Goal: Transaction & Acquisition: Purchase product/service

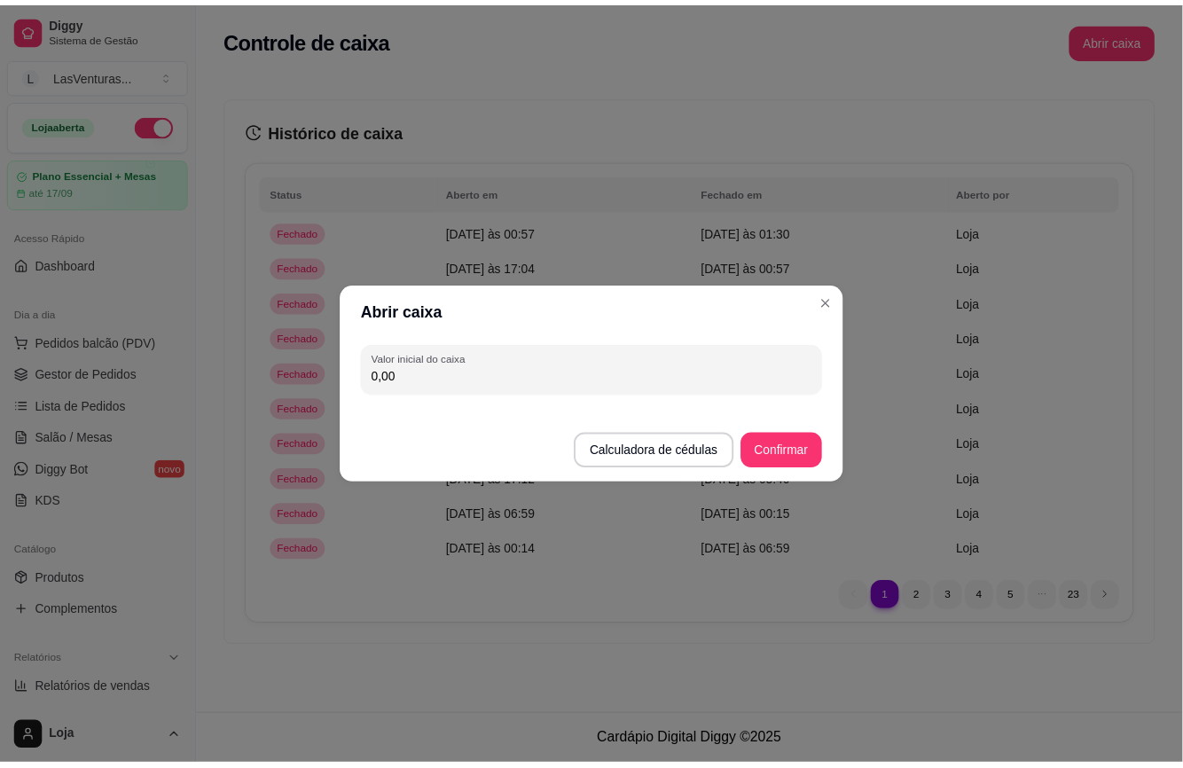
scroll to position [355, 0]
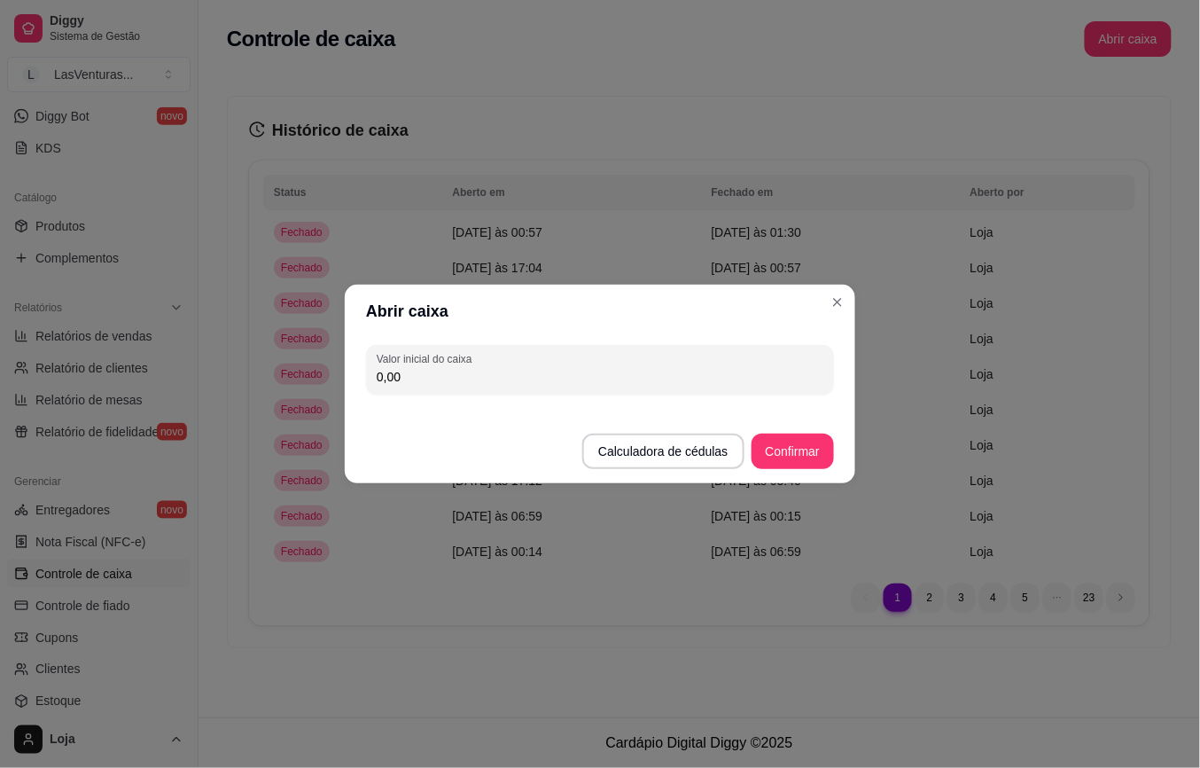
click at [436, 374] on input "0,00" at bounding box center [600, 377] width 447 height 18
type input "170,00"
click at [792, 434] on button "Confirmar" at bounding box center [793, 451] width 81 height 35
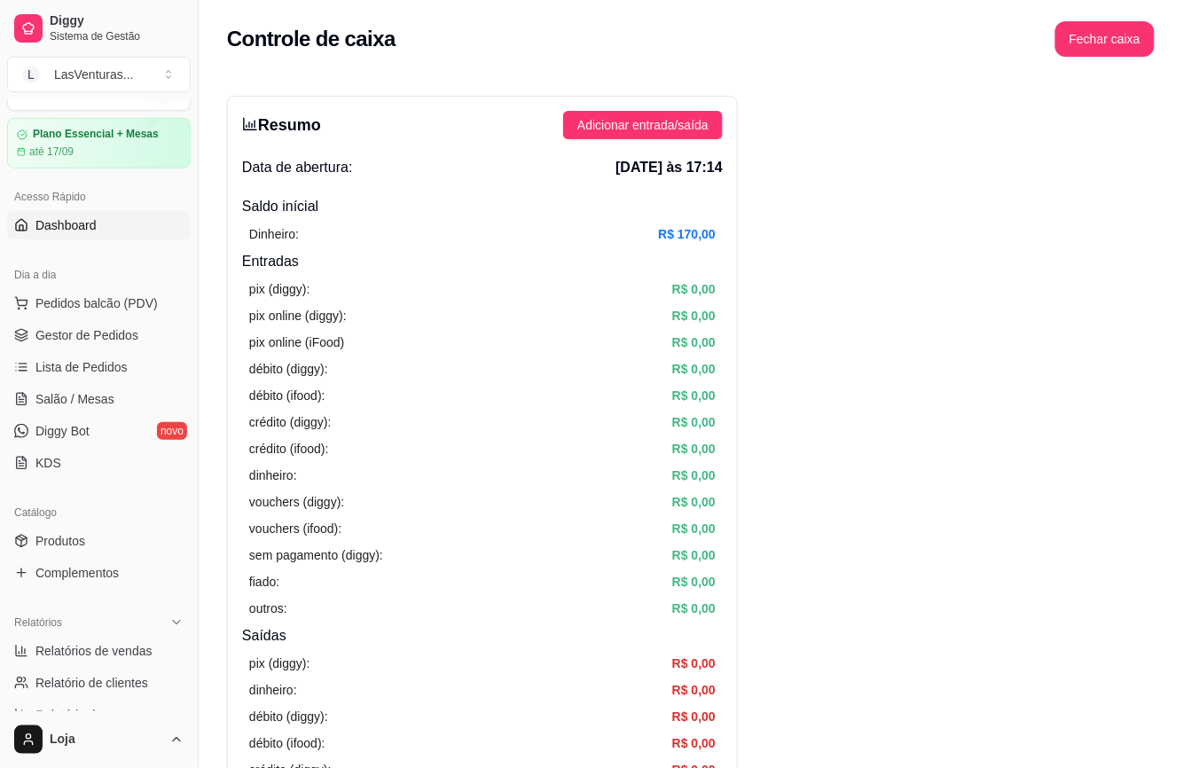
scroll to position [0, 0]
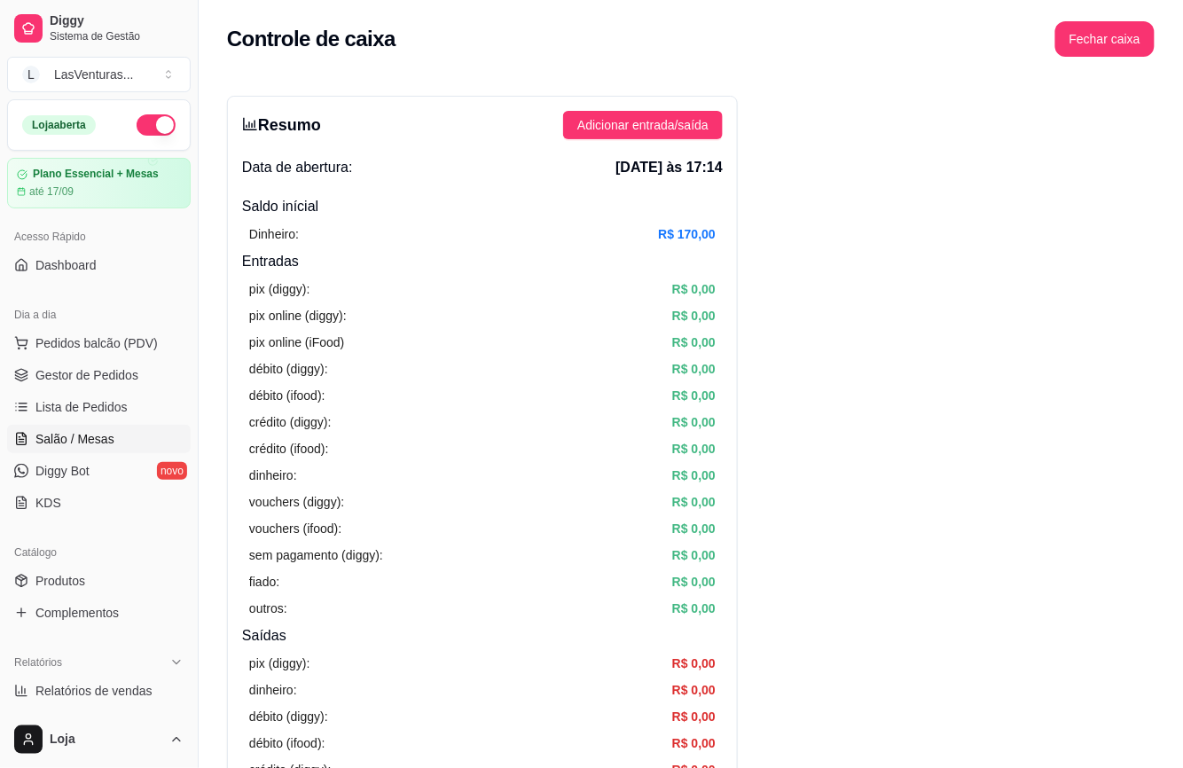
click at [79, 434] on span "Salão / Mesas" at bounding box center [74, 439] width 79 height 18
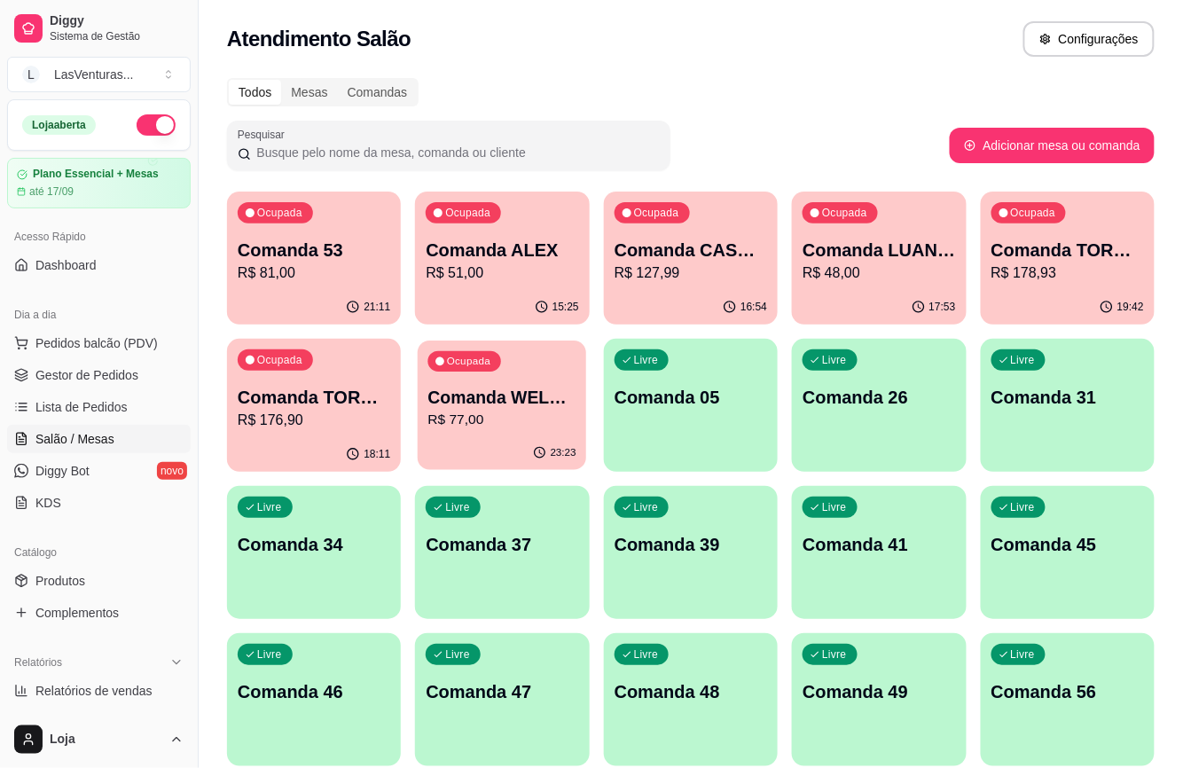
click at [473, 416] on p "R$ 77,00" at bounding box center [502, 420] width 148 height 20
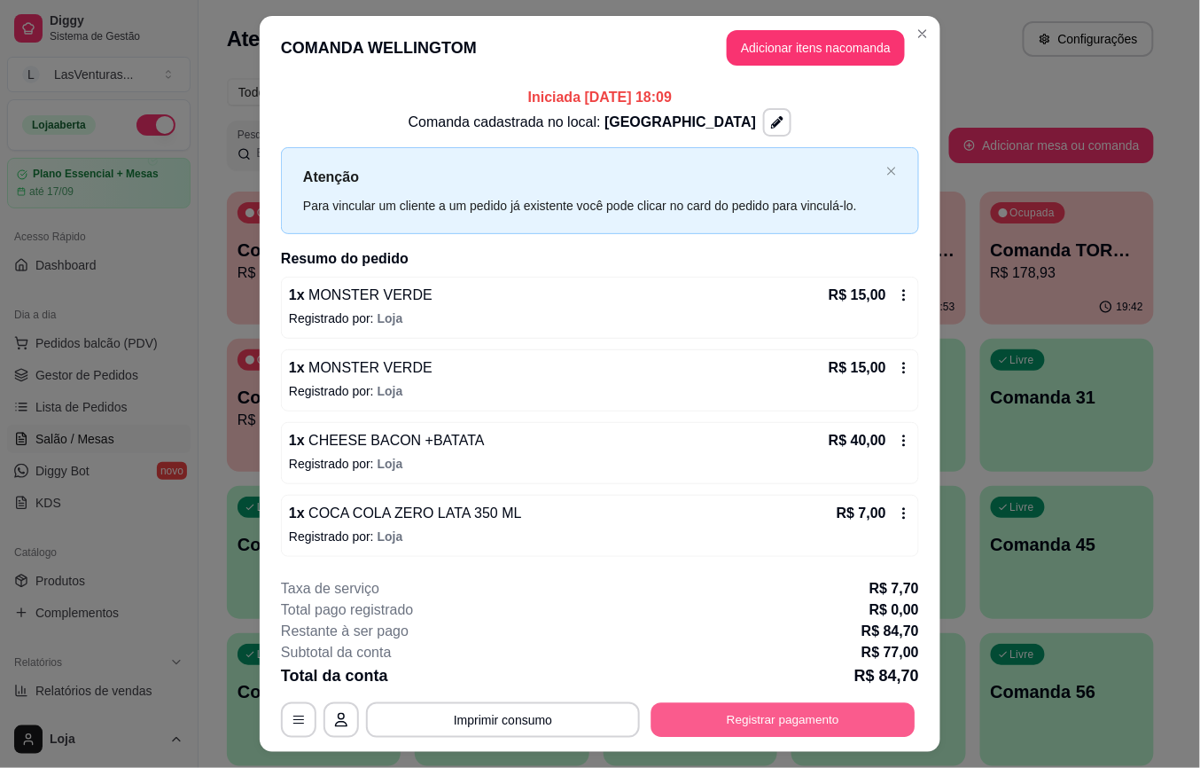
click at [710, 724] on button "Registrar pagamento" at bounding box center [784, 719] width 264 height 35
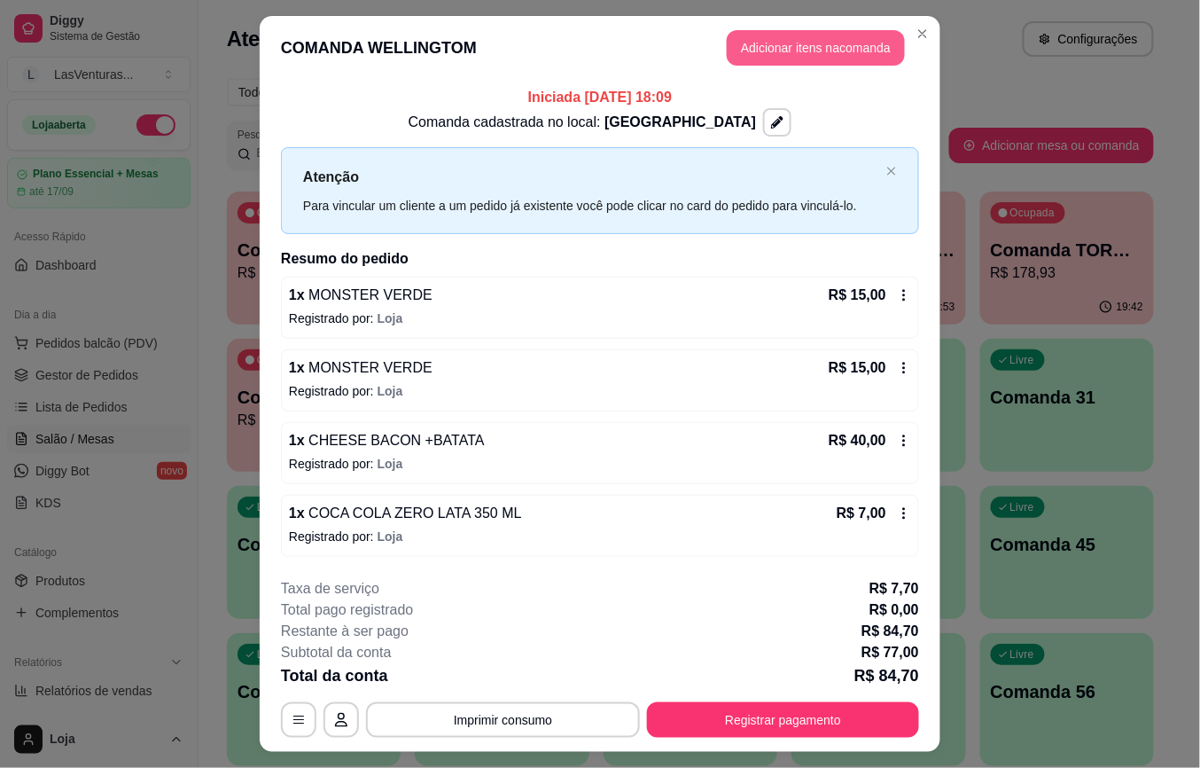
click at [841, 57] on button "Adicionar itens na comanda" at bounding box center [816, 47] width 178 height 35
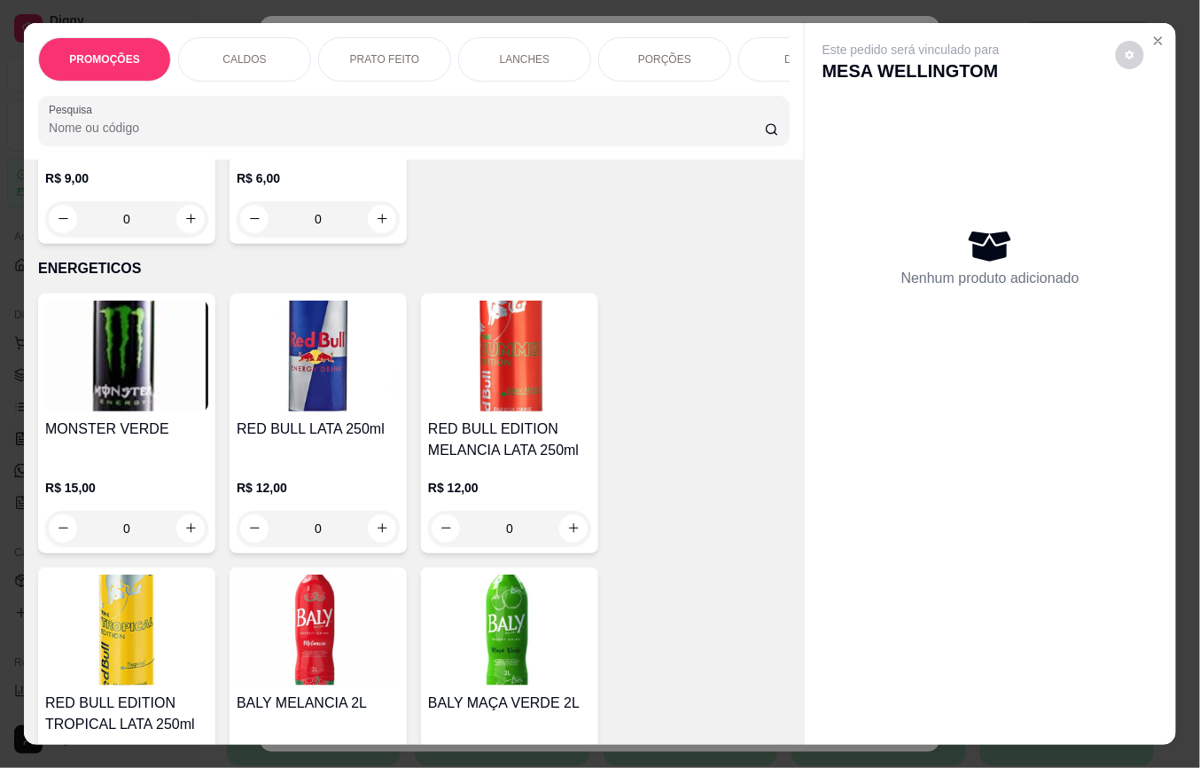
scroll to position [7328, 0]
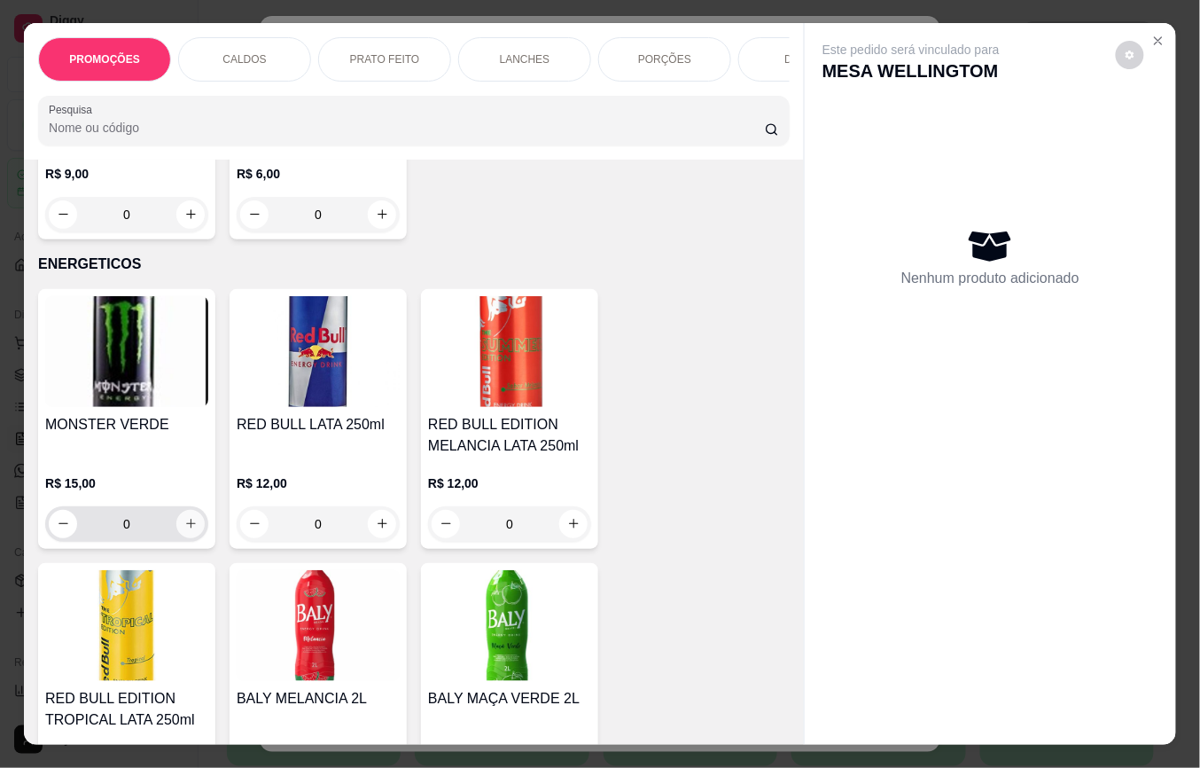
click at [186, 520] on icon "increase-product-quantity" at bounding box center [191, 525] width 10 height 10
type input "1"
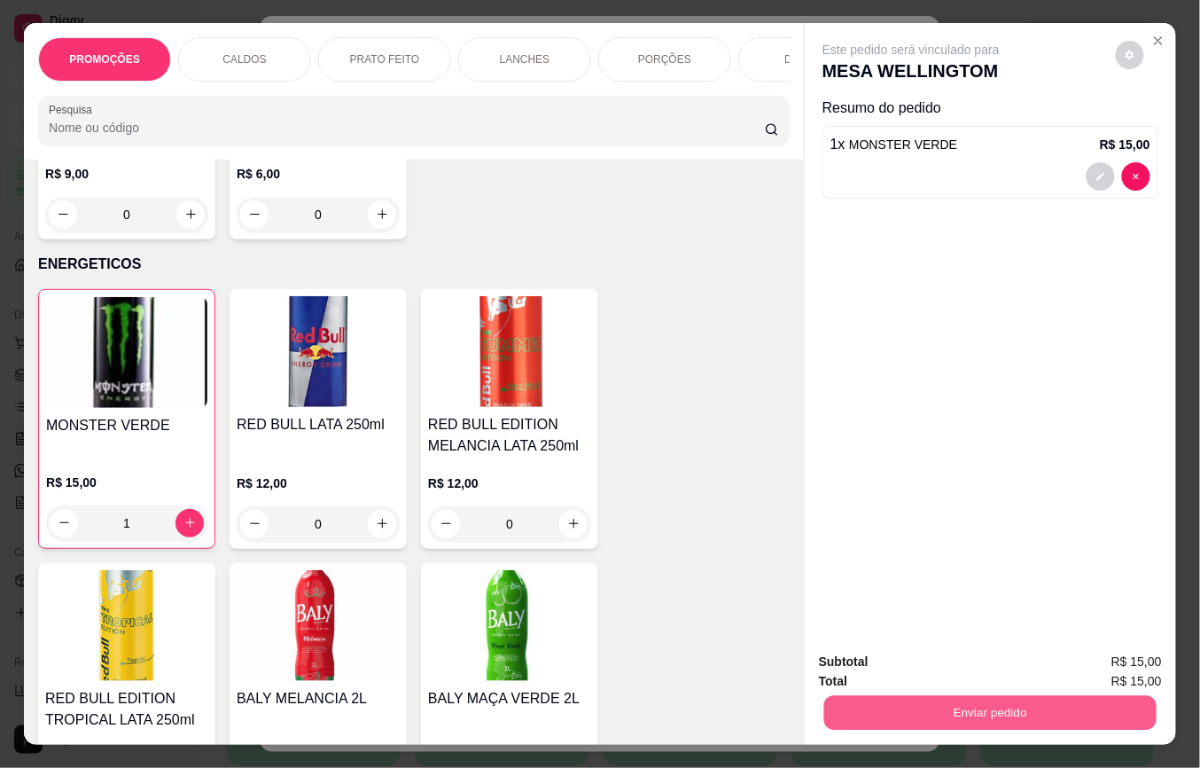
click at [825, 702] on button "Enviar pedido" at bounding box center [991, 713] width 332 height 35
click at [867, 665] on button "Não registrar e enviar pedido" at bounding box center [931, 662] width 184 height 34
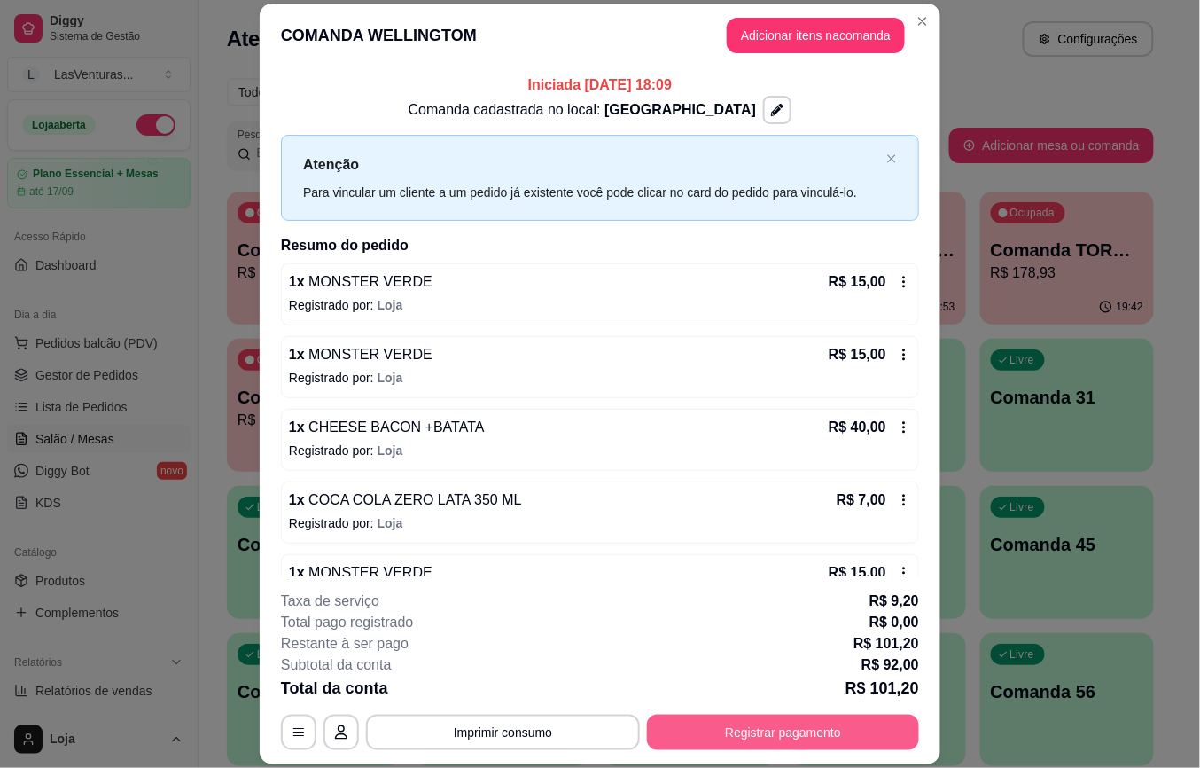
click at [757, 749] on button "Registrar pagamento" at bounding box center [783, 732] width 272 height 35
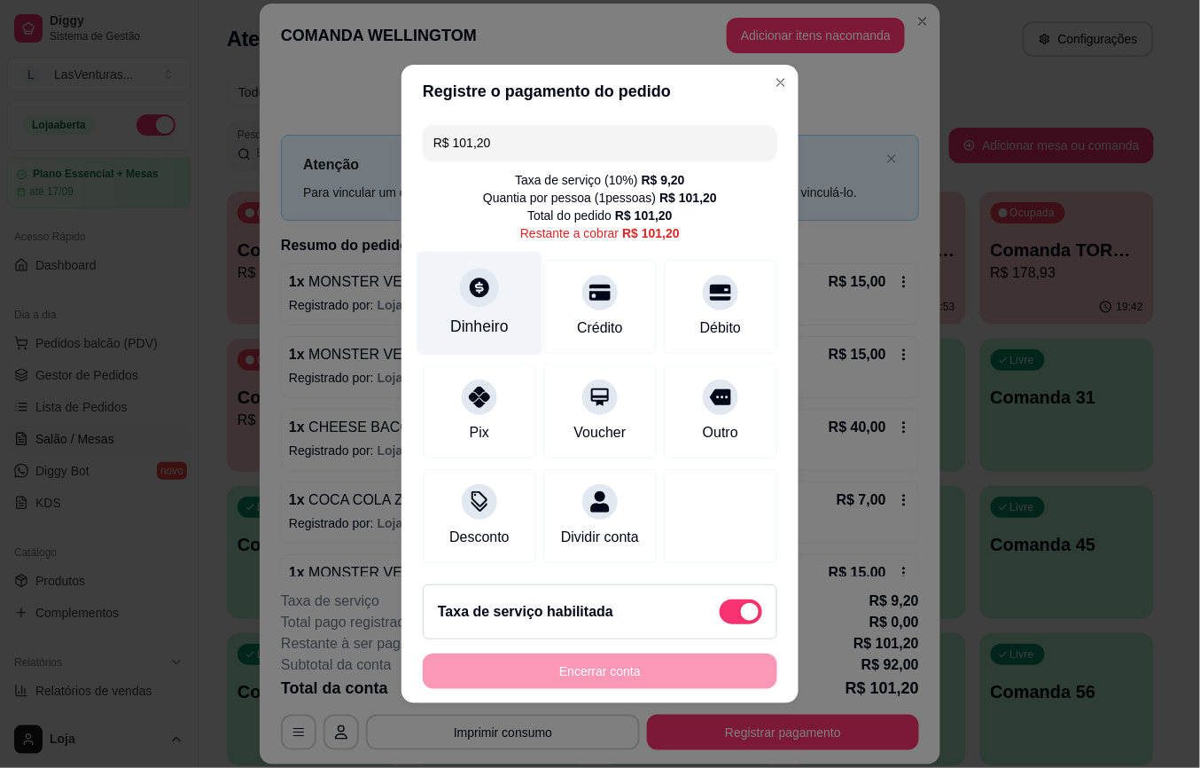
click at [466, 289] on div at bounding box center [479, 287] width 39 height 39
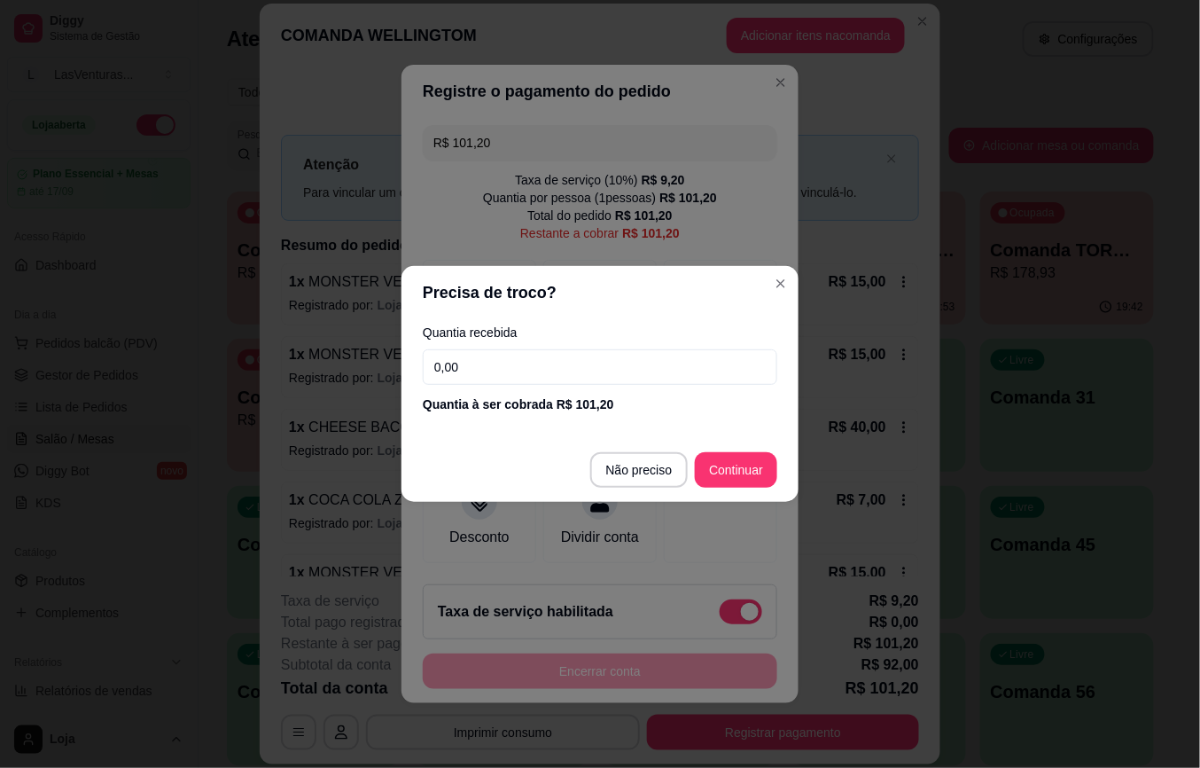
click at [489, 370] on input "0,00" at bounding box center [600, 366] width 355 height 35
type input "58,00"
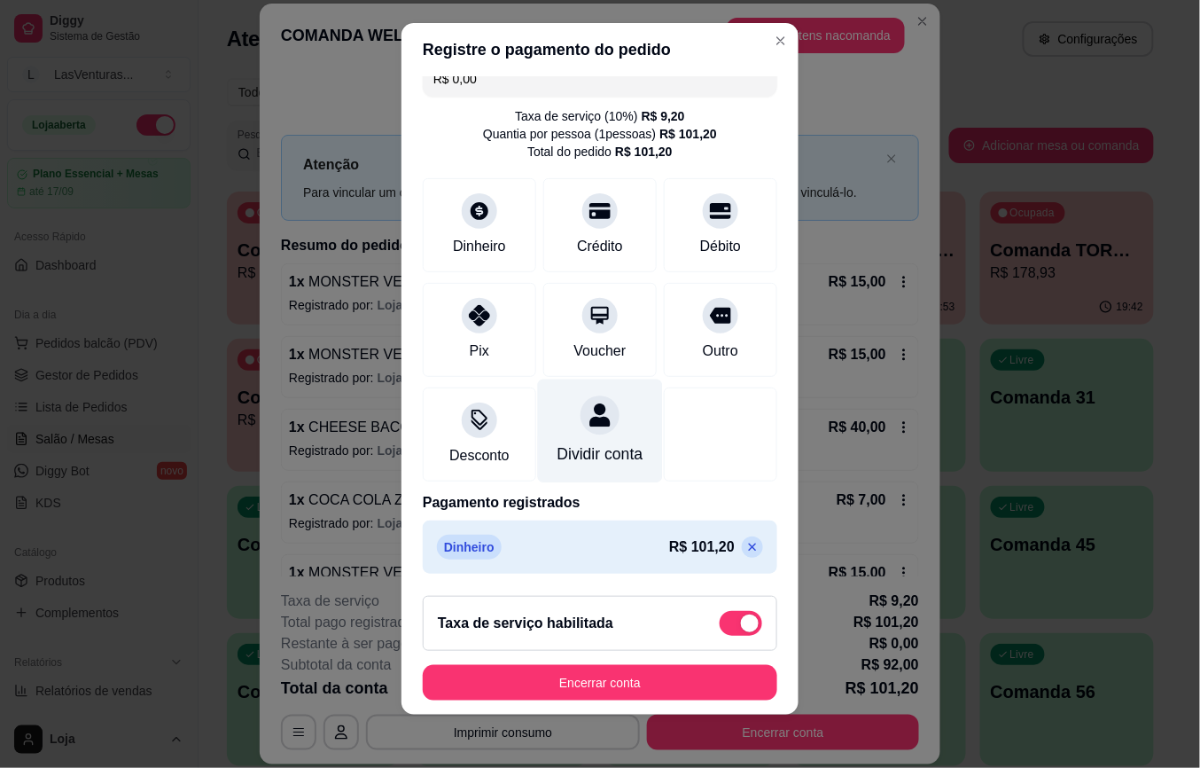
scroll to position [19, 0]
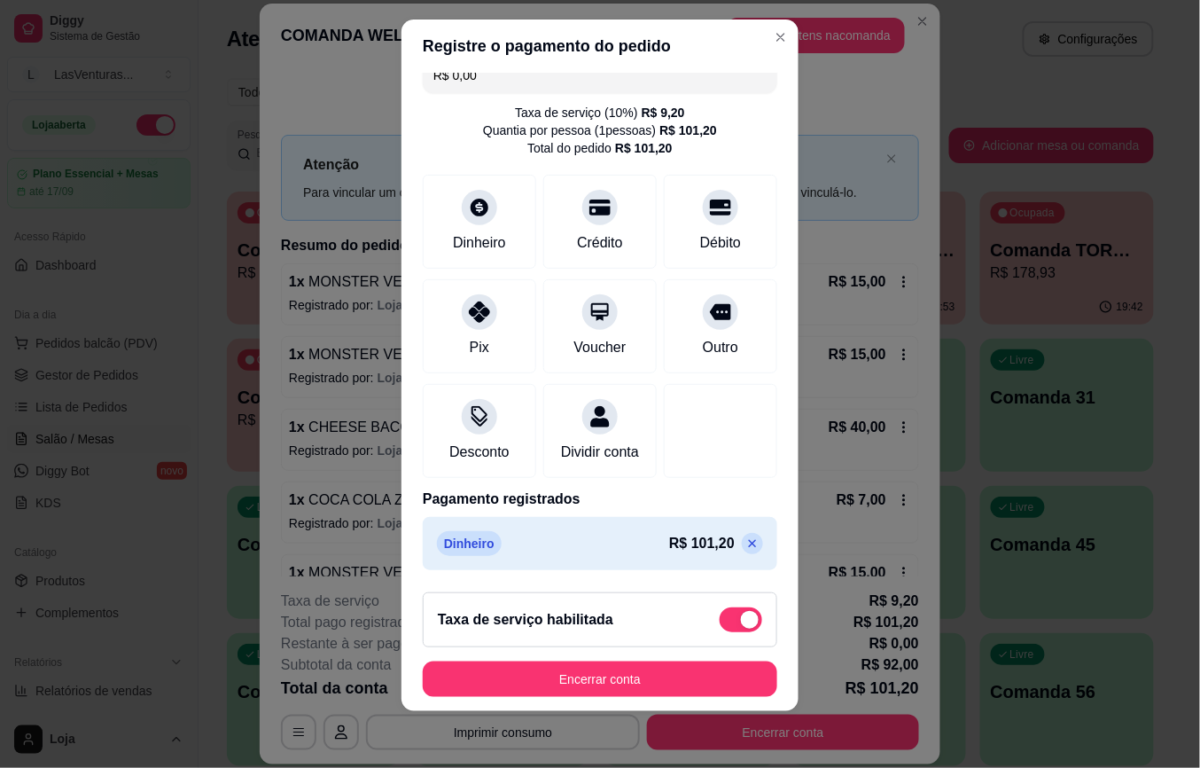
click at [749, 541] on icon at bounding box center [753, 544] width 8 height 8
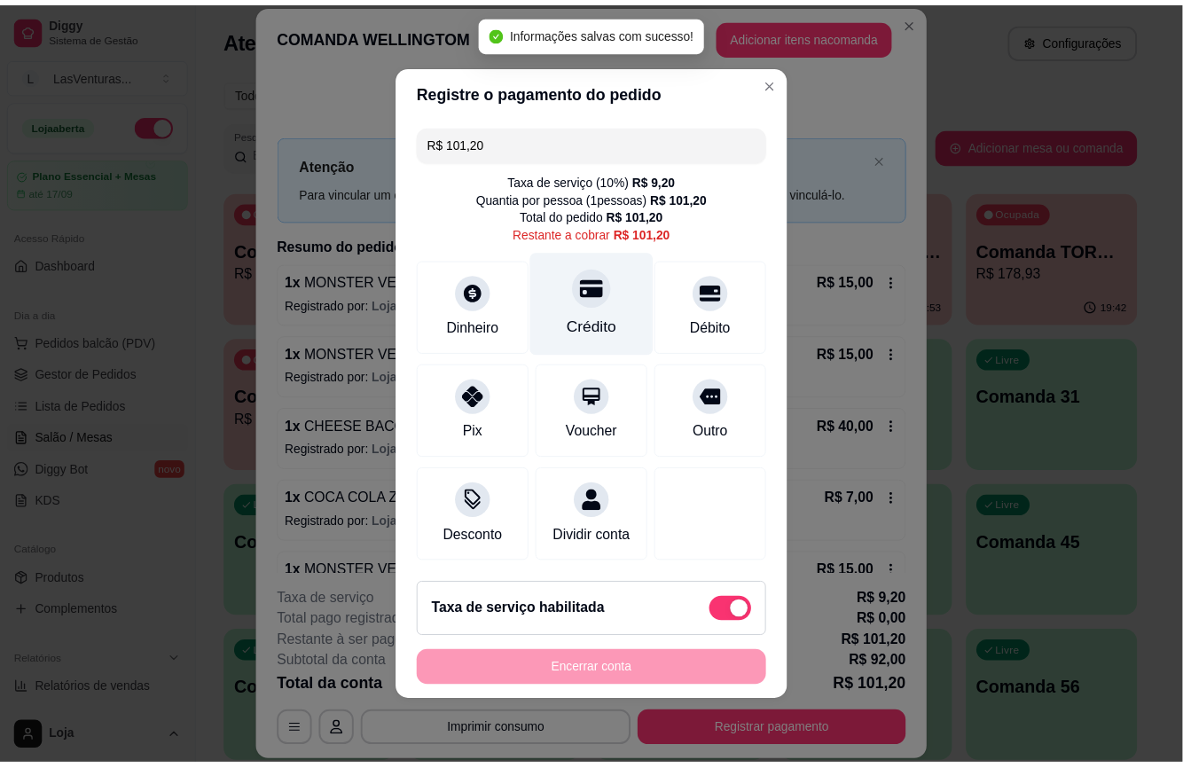
scroll to position [0, 0]
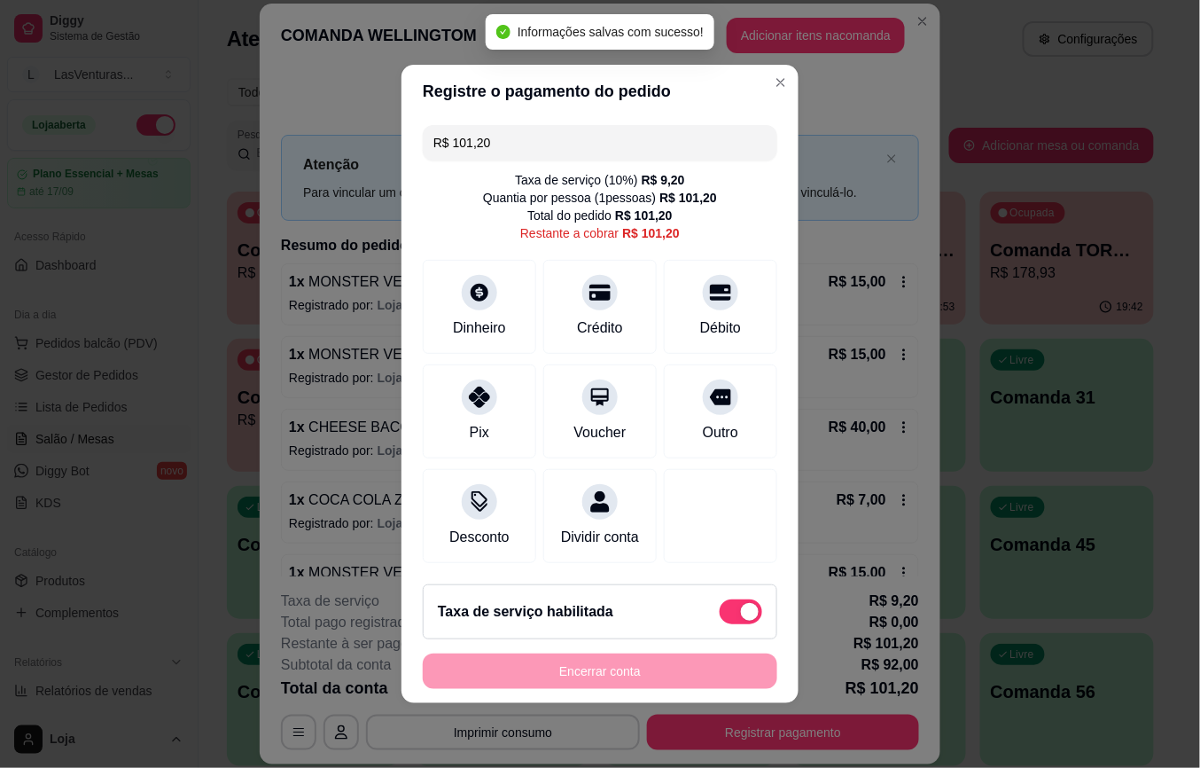
click at [505, 133] on input "R$ 101,20" at bounding box center [600, 142] width 333 height 35
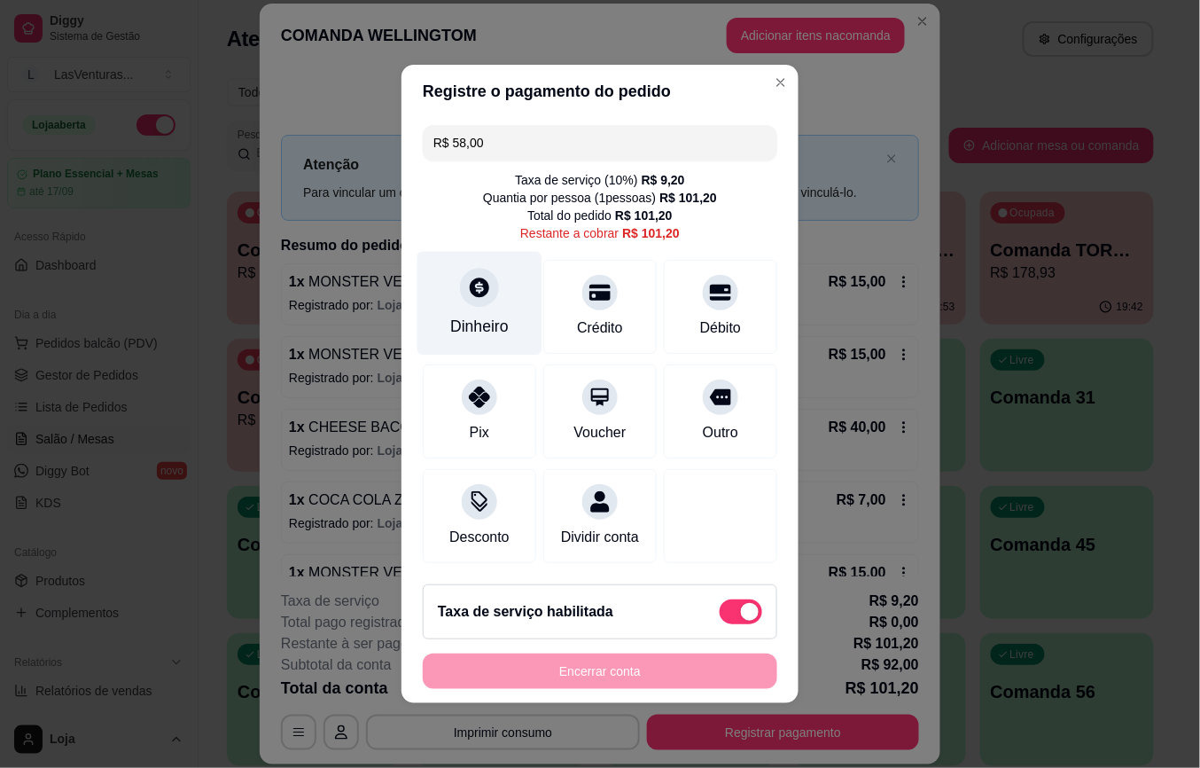
click at [480, 294] on div "Dinheiro" at bounding box center [480, 304] width 125 height 104
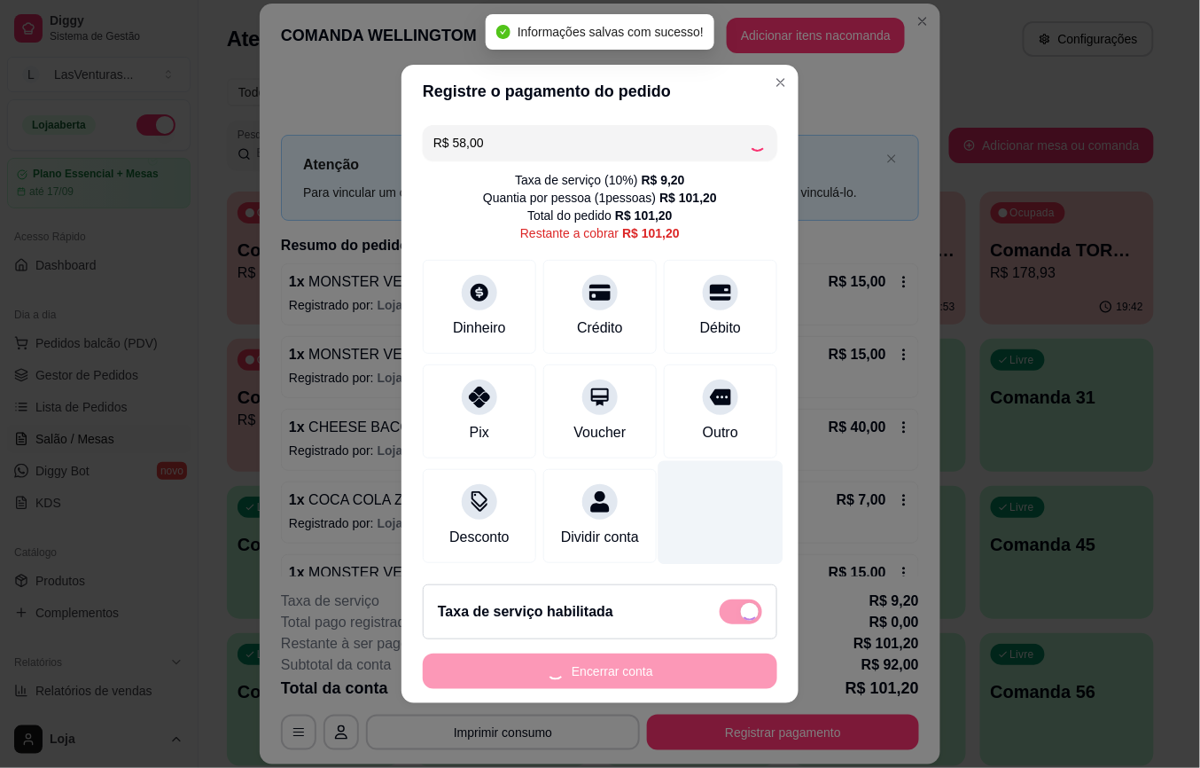
type input "R$ 43,20"
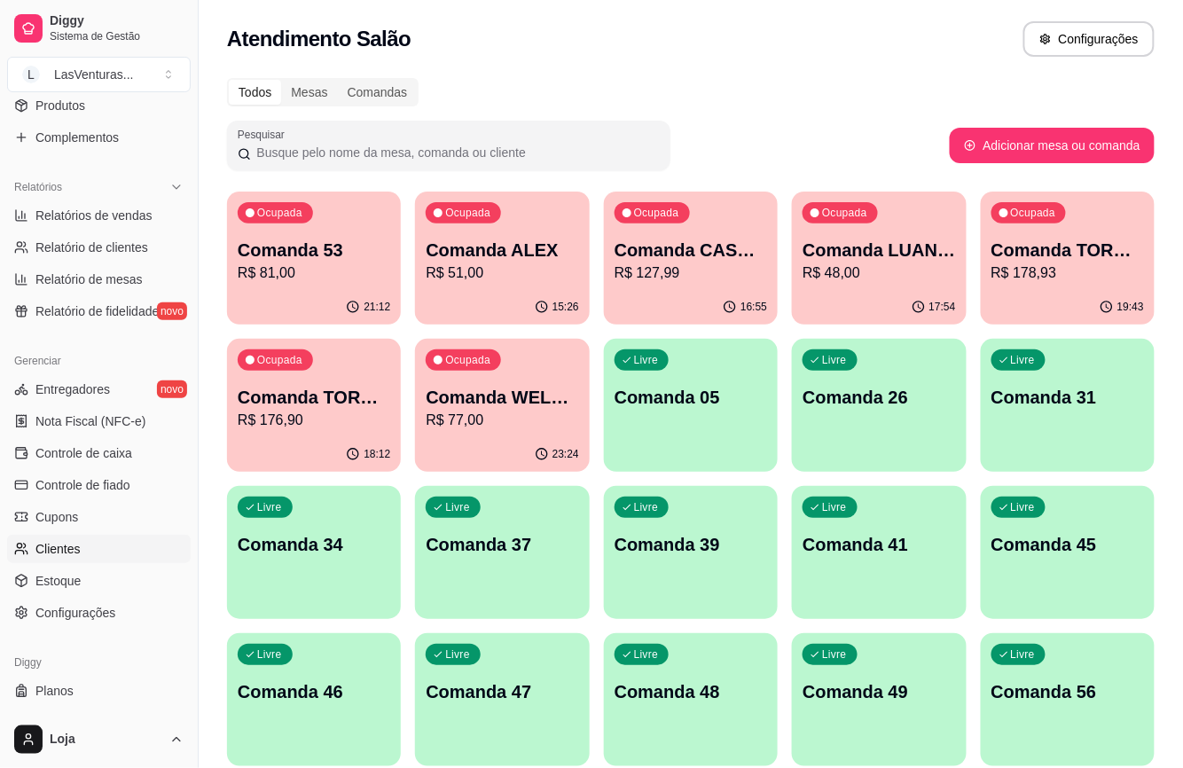
scroll to position [508, 0]
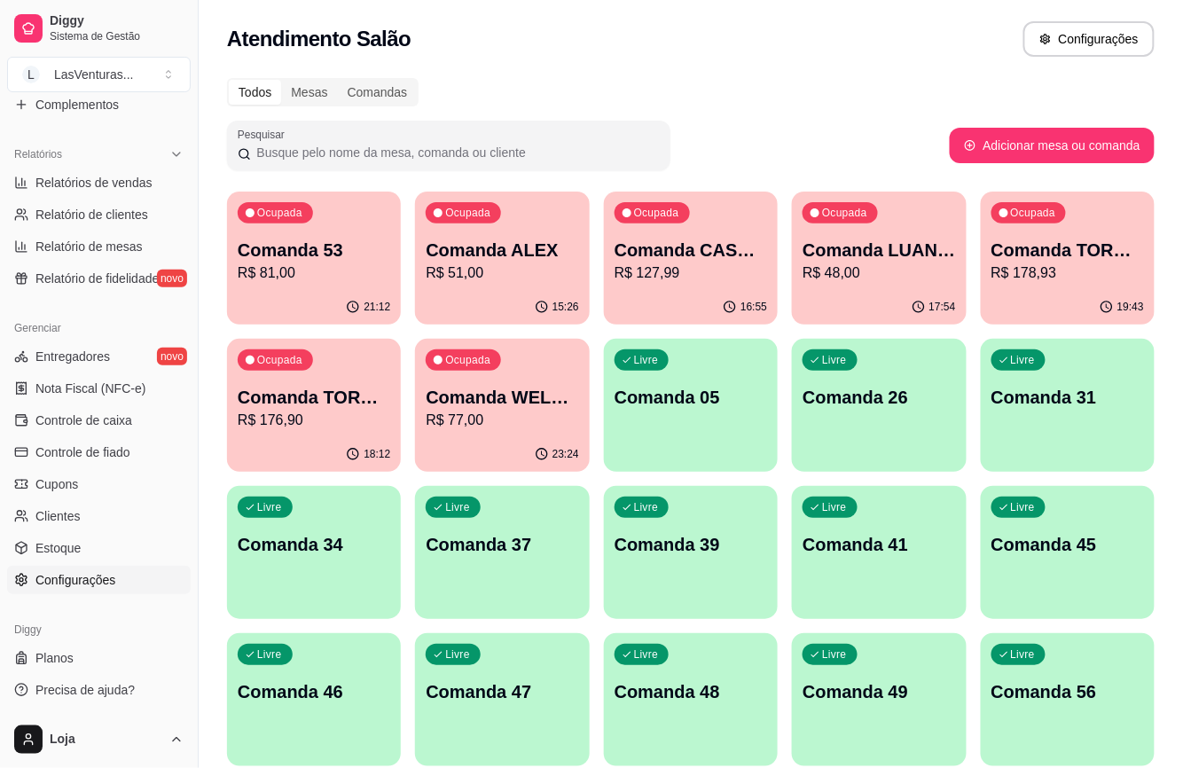
click at [115, 572] on link "Configurações" at bounding box center [99, 580] width 184 height 28
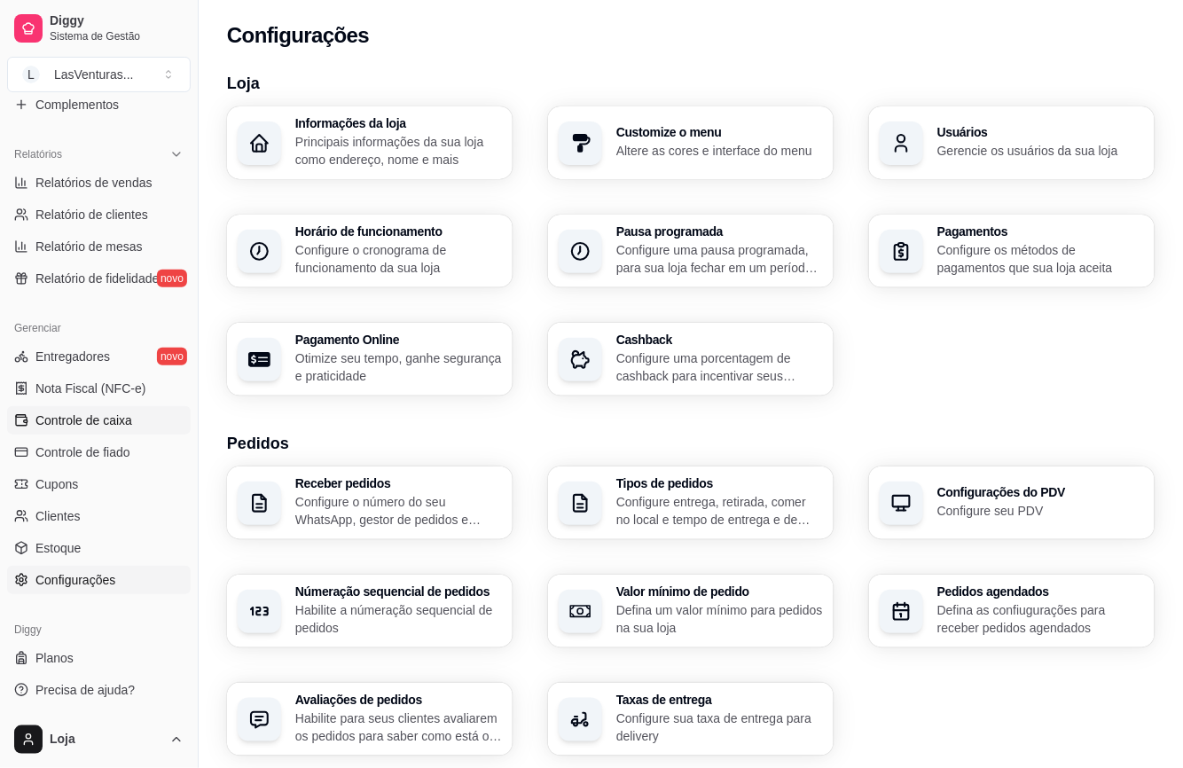
click at [125, 416] on span "Controle de caixa" at bounding box center [83, 420] width 97 height 18
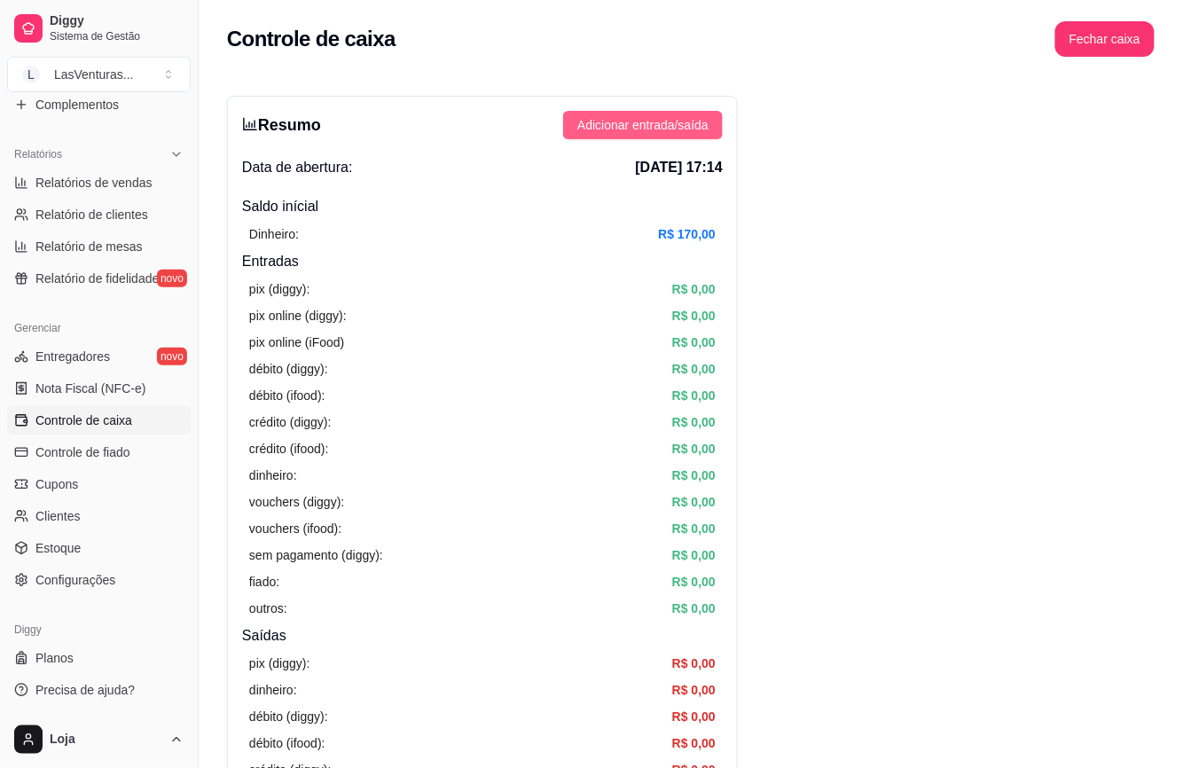
click at [684, 128] on span "Adicionar entrada/saída" at bounding box center [642, 125] width 131 height 20
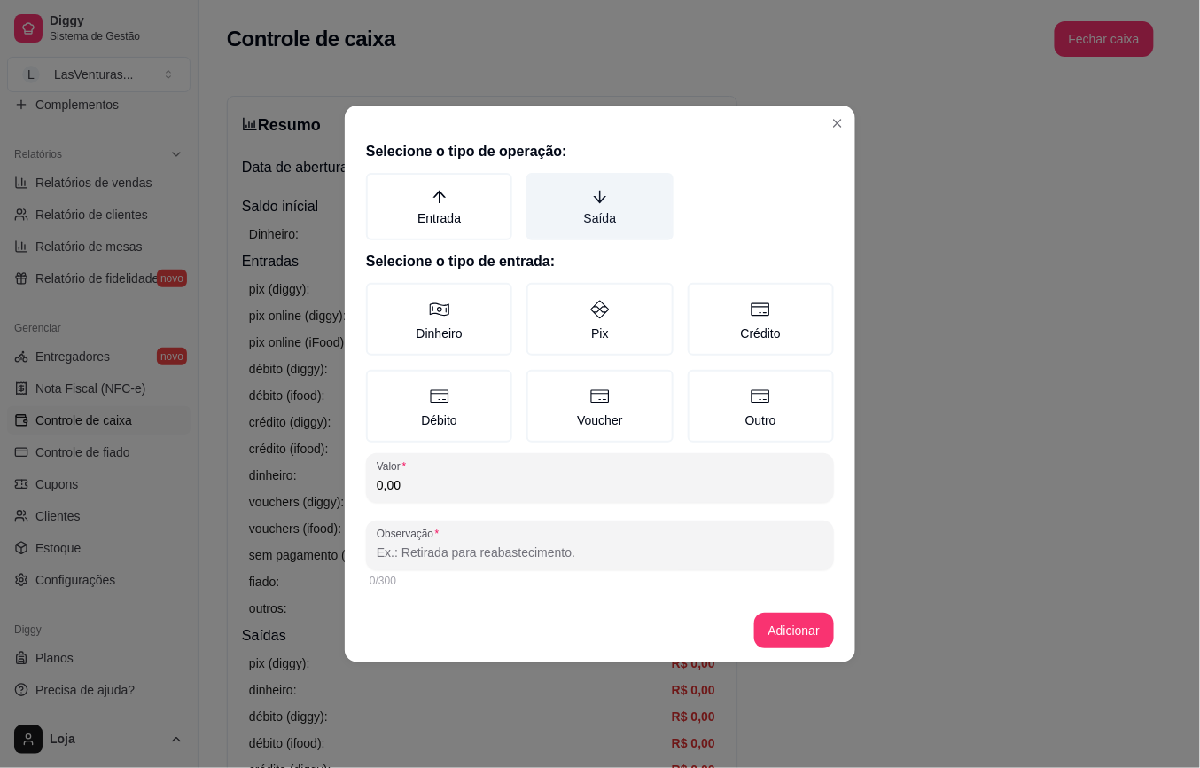
click at [607, 202] on icon "arrow-down" at bounding box center [600, 197] width 16 height 16
click at [540, 186] on button "Saída" at bounding box center [533, 179] width 14 height 14
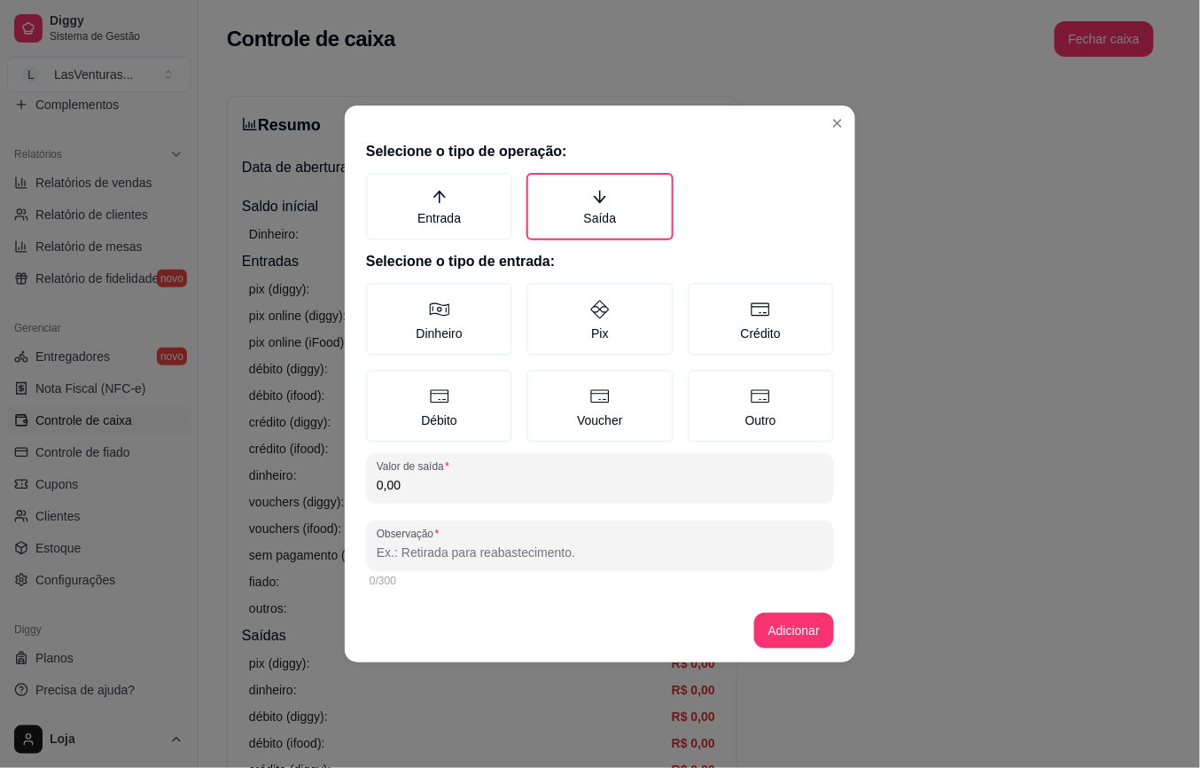
click at [443, 483] on input "0,00" at bounding box center [600, 485] width 447 height 18
click at [487, 473] on div "0,00" at bounding box center [600, 477] width 447 height 35
click at [486, 473] on div "0,00" at bounding box center [600, 477] width 447 height 35
drag, startPoint x: 332, startPoint y: 482, endPoint x: 292, endPoint y: 479, distance: 40.1
click at [292, 479] on div "Selecione o tipo de operação: Entrada Saída Selecione o tipo de entrada: Dinhei…" at bounding box center [600, 384] width 1200 height 768
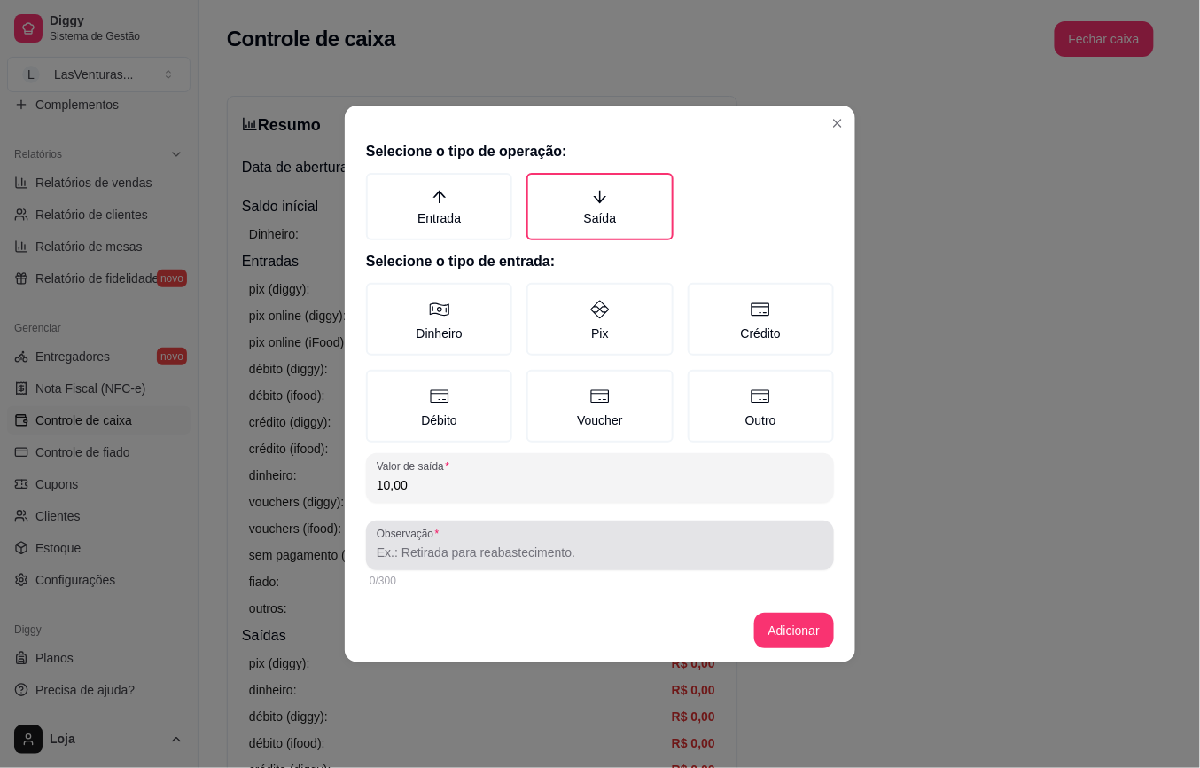
type input "10,00"
click at [551, 560] on div at bounding box center [600, 545] width 447 height 35
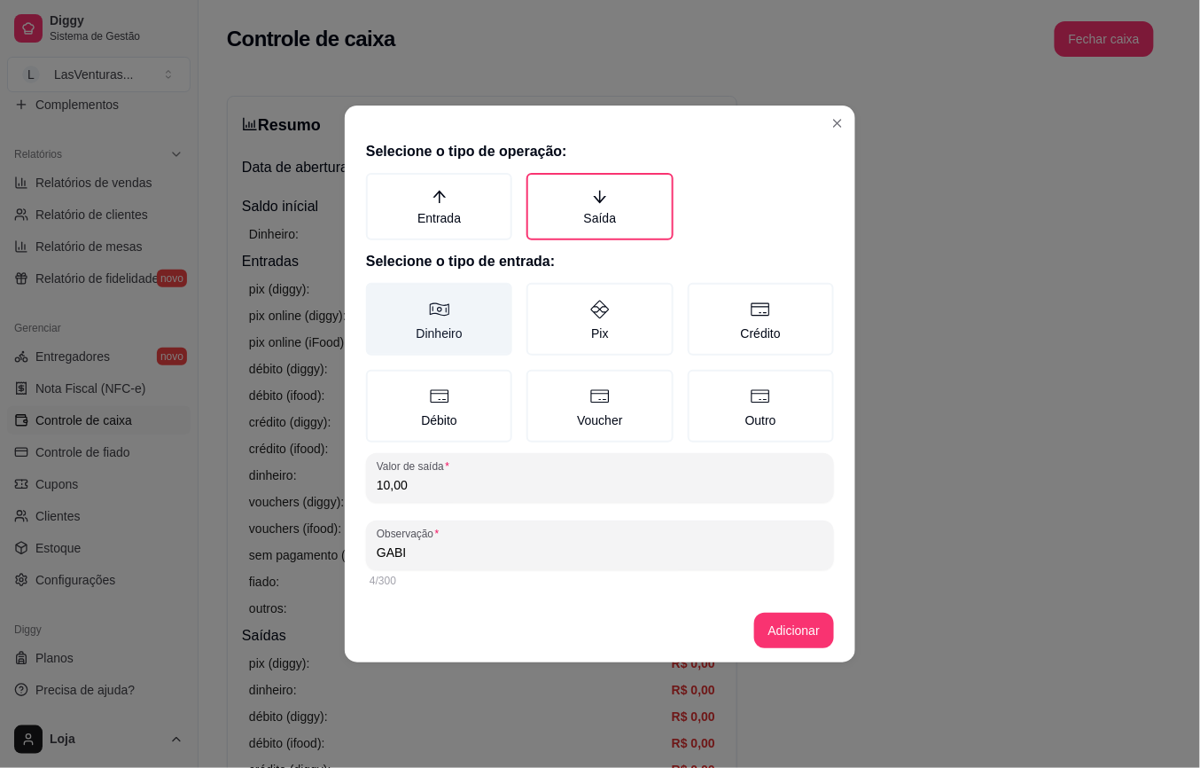
type input "GABI"
click at [440, 312] on icon at bounding box center [440, 309] width 20 height 13
click at [379, 296] on button "Dinheiro" at bounding box center [372, 289] width 14 height 14
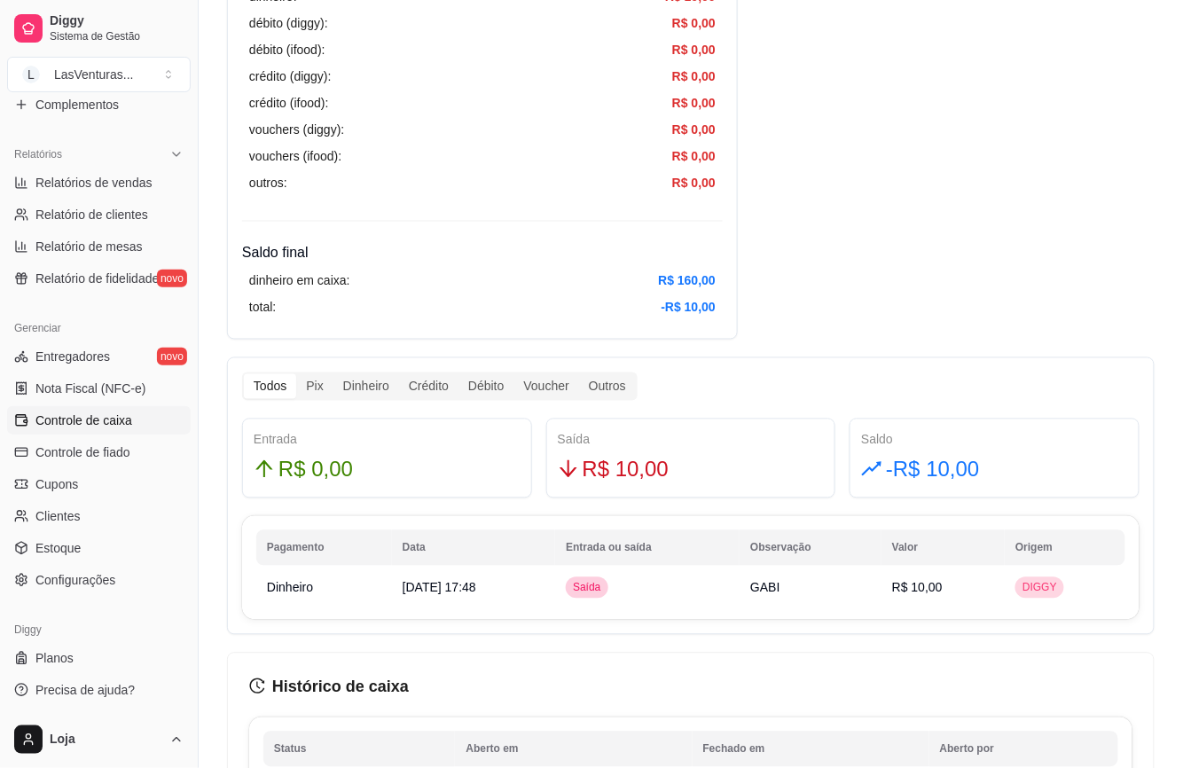
scroll to position [473, 0]
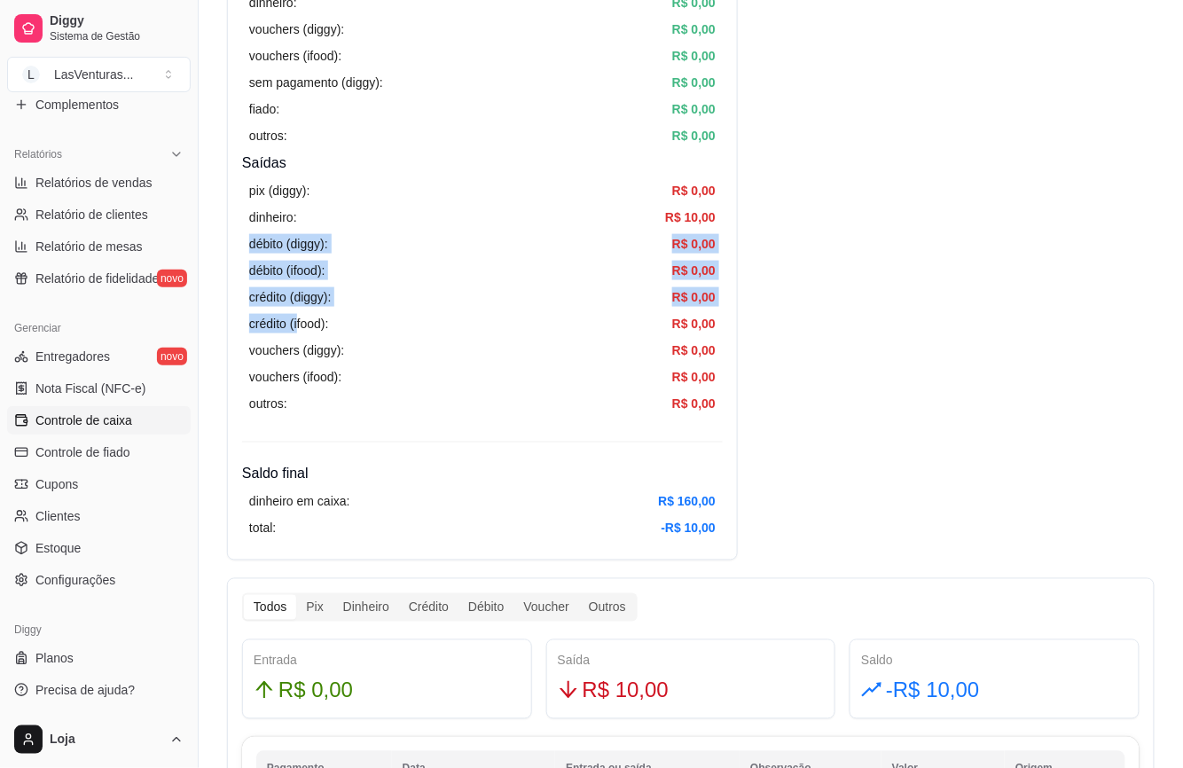
drag, startPoint x: 722, startPoint y: 210, endPoint x: 472, endPoint y: 381, distance: 303.0
click at [309, 328] on div "Resumo Adicionar entrada/saída Data de abertura: [DATE] 17:14 Saldo inícial Din…" at bounding box center [482, 91] width 511 height 937
click at [504, 268] on div "débito (ifood): R$ 0,00" at bounding box center [482, 271] width 466 height 20
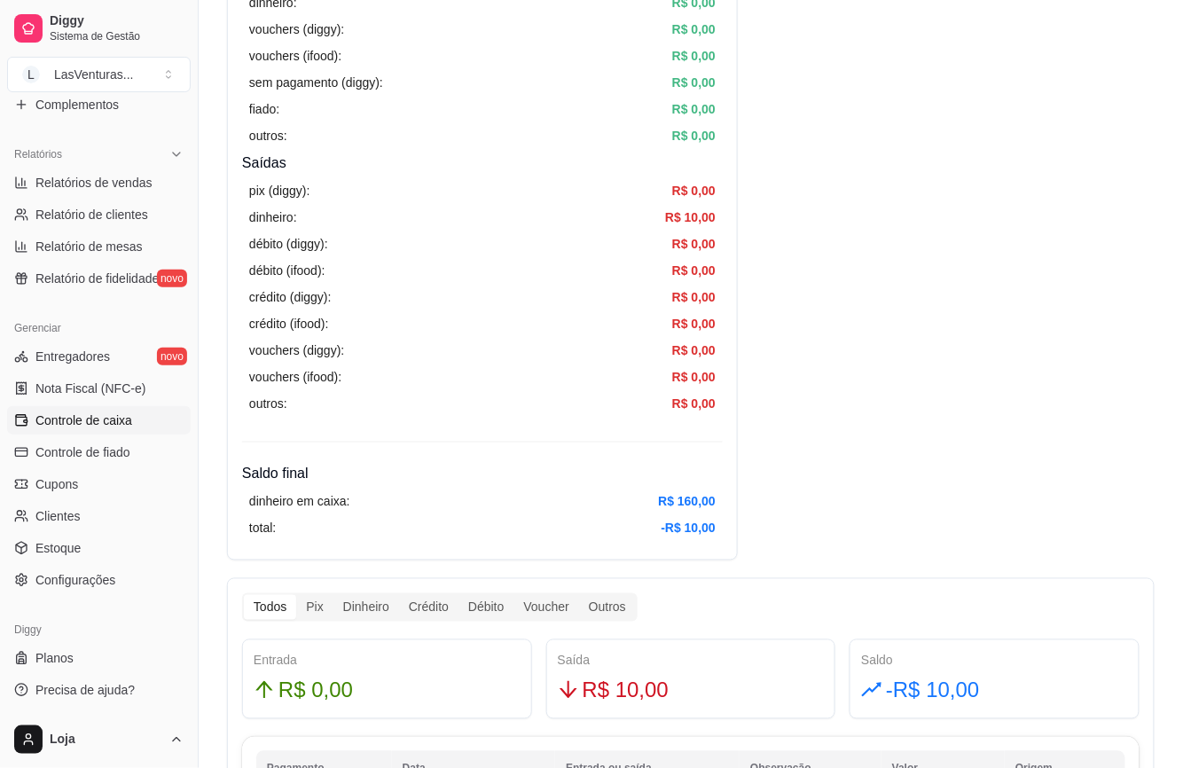
click at [579, 381] on div "vouchers (ifood): R$ 0,00" at bounding box center [482, 377] width 466 height 20
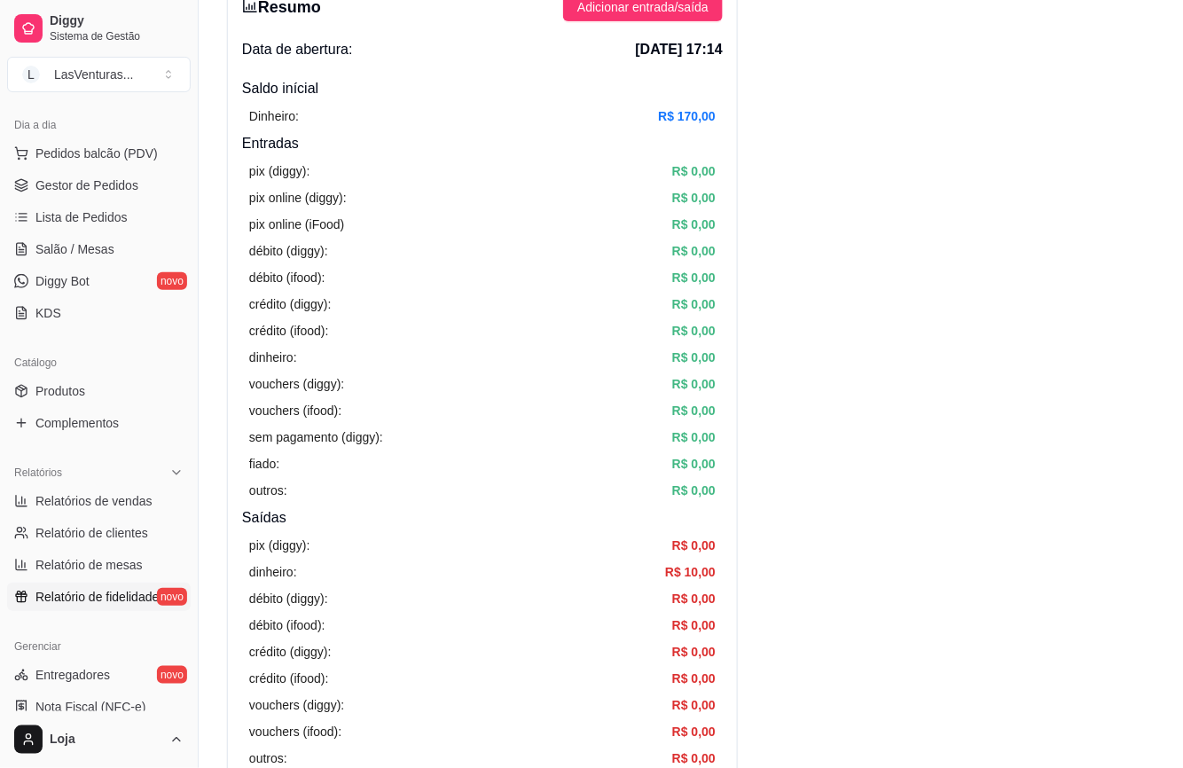
scroll to position [153, 0]
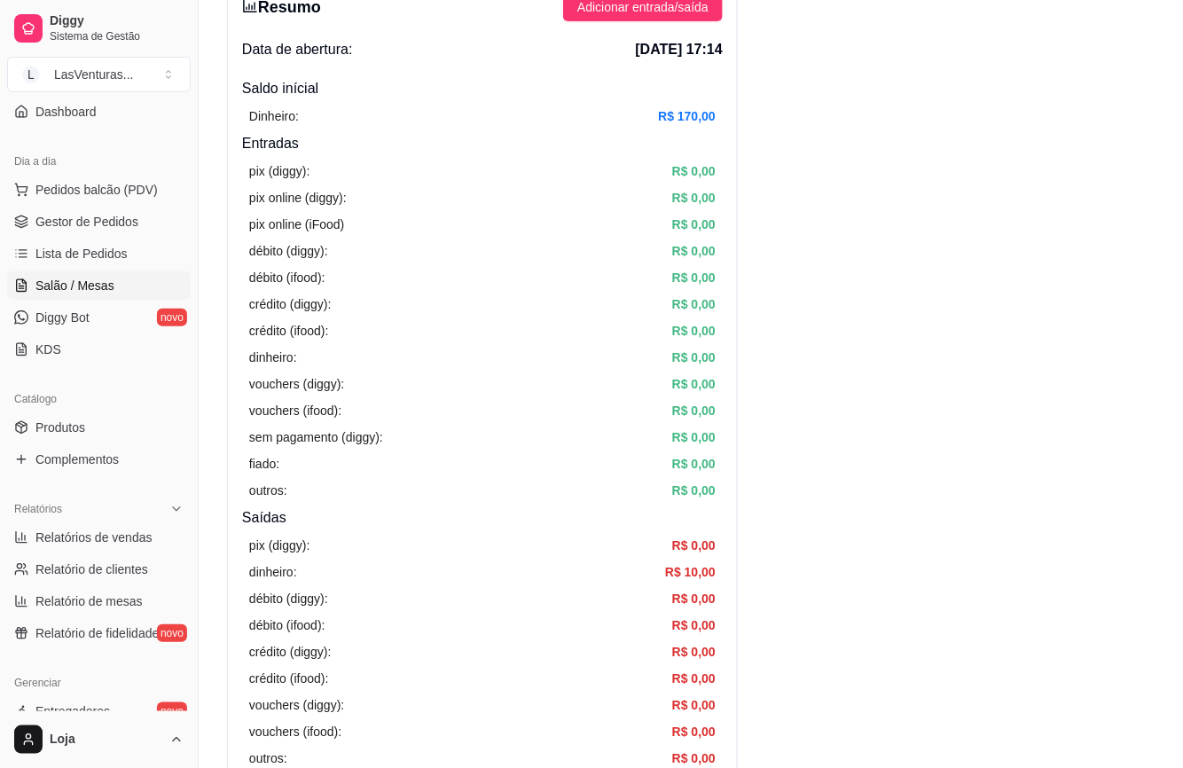
click at [90, 288] on span "Salão / Mesas" at bounding box center [74, 286] width 79 height 18
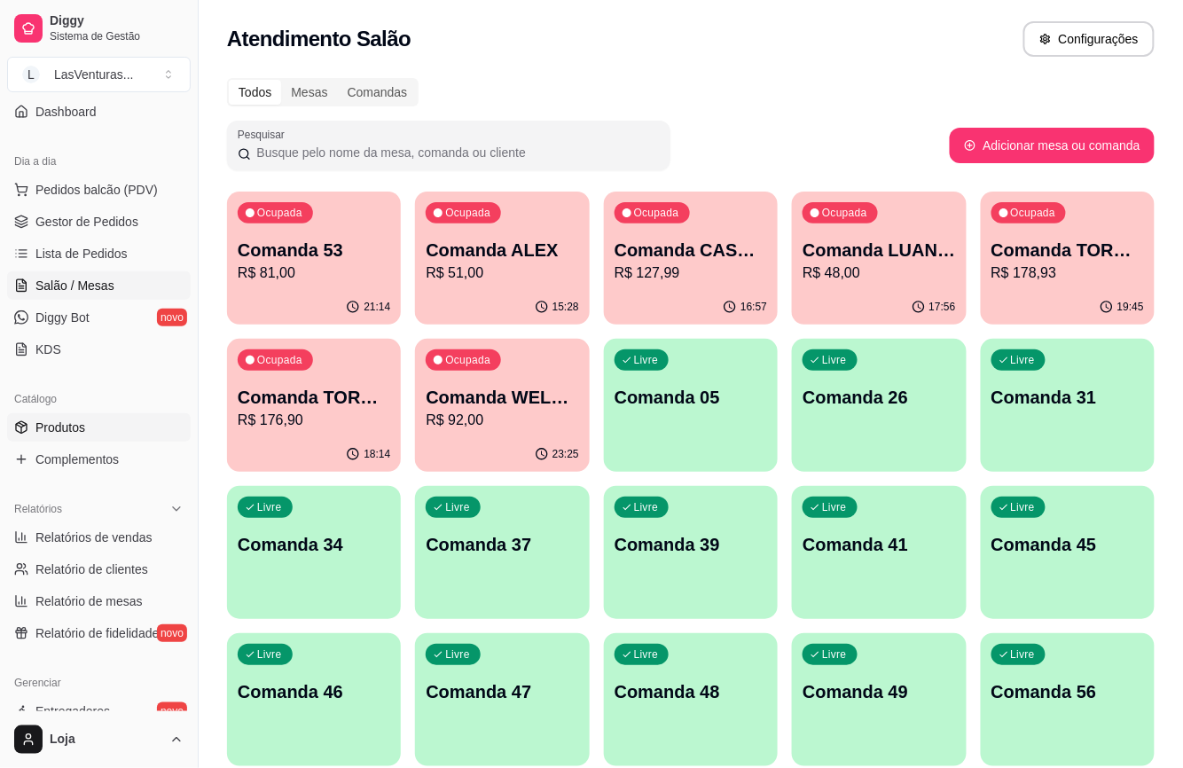
click at [65, 433] on span "Produtos" at bounding box center [60, 427] width 50 height 18
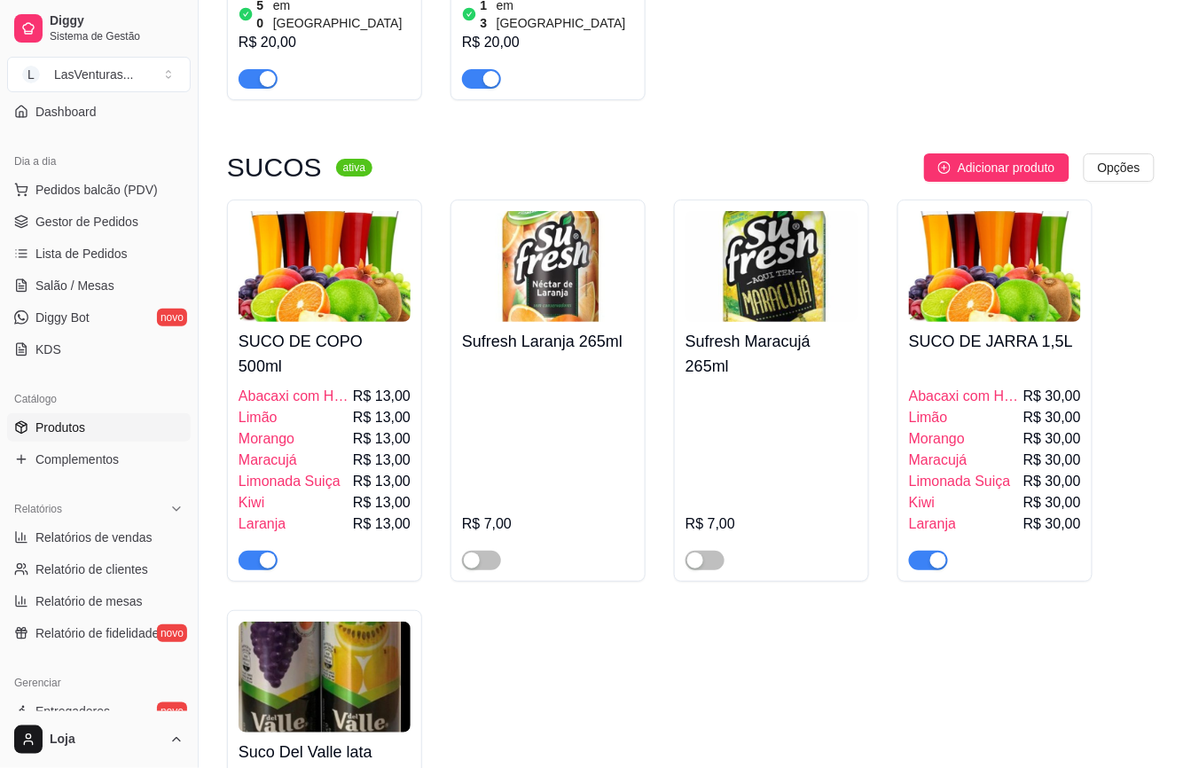
scroll to position [12293, 0]
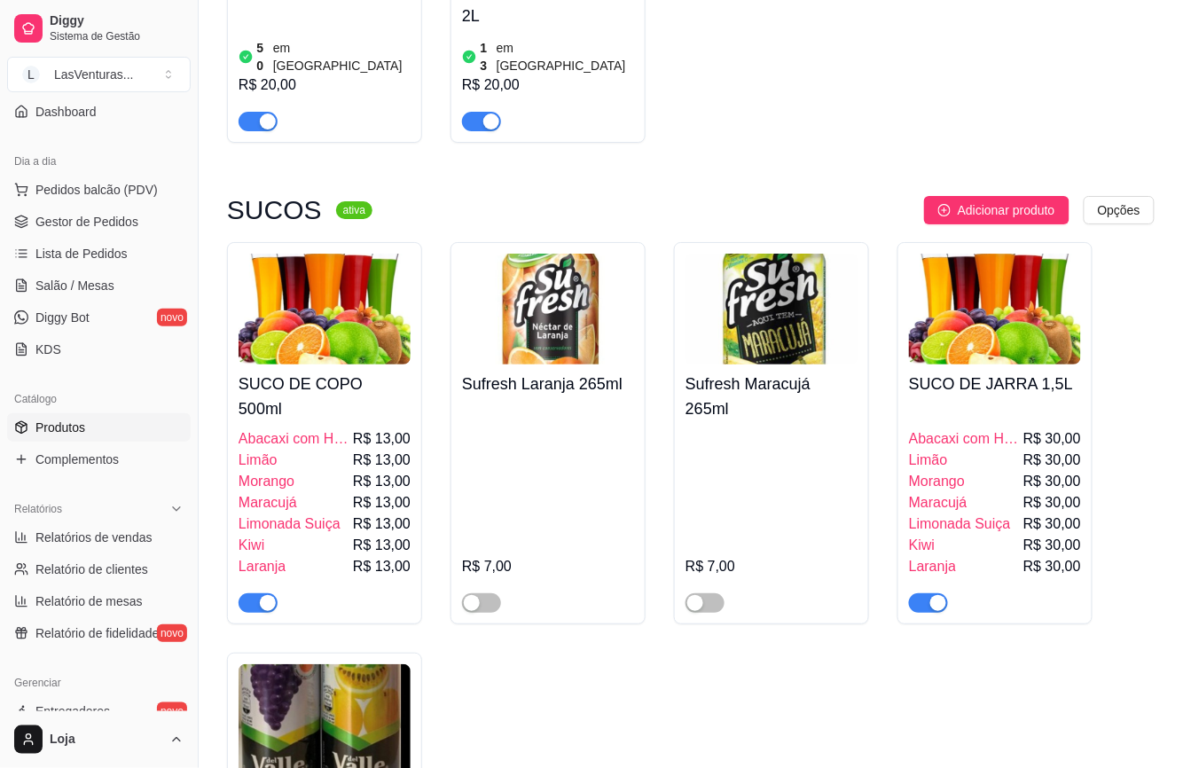
click at [275, 428] on span "Abacaxi com Hortelã" at bounding box center [293, 438] width 111 height 21
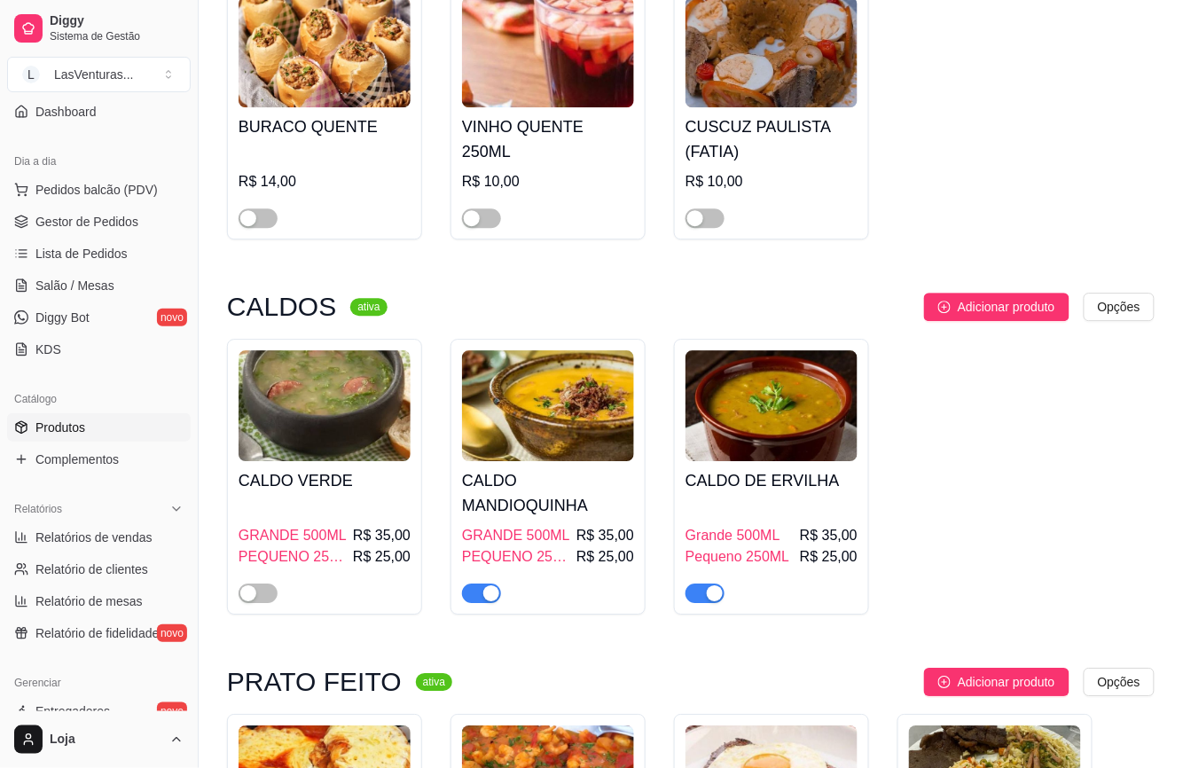
scroll to position [1182, 0]
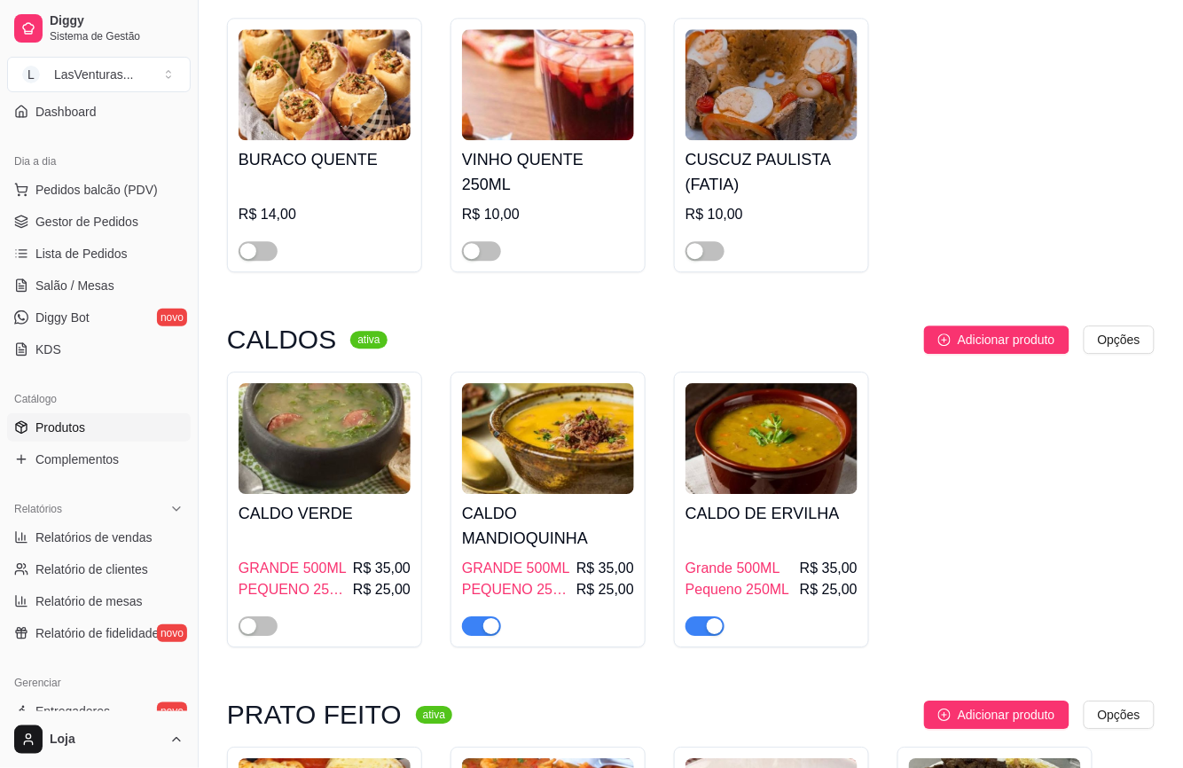
click at [495, 621] on div "button" at bounding box center [491, 626] width 16 height 16
click at [713, 619] on div "button" at bounding box center [715, 626] width 16 height 16
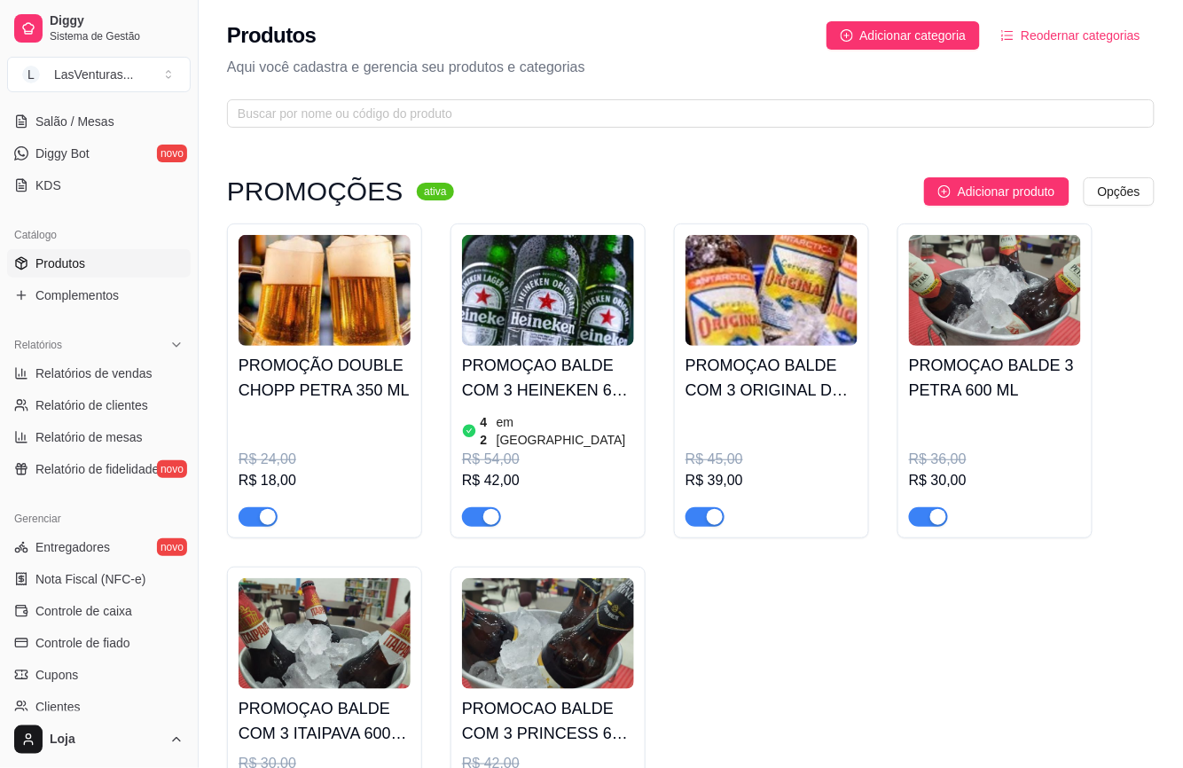
scroll to position [355, 0]
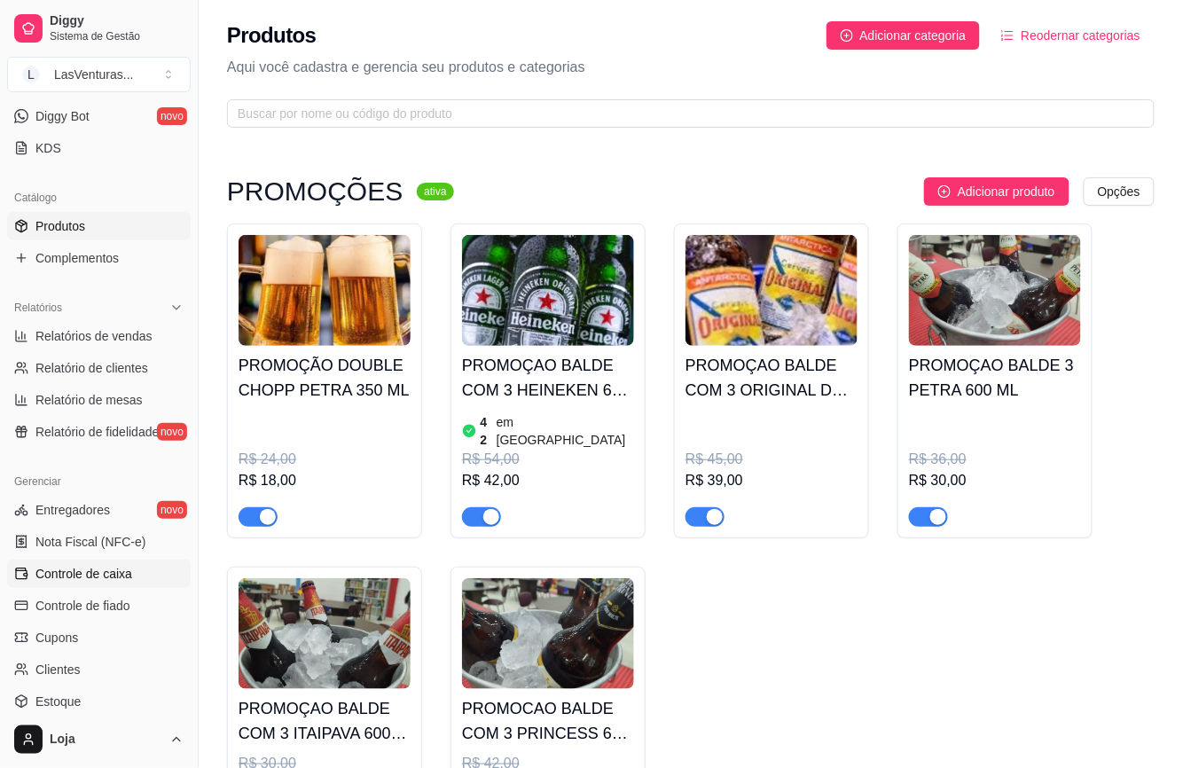
click at [85, 568] on span "Controle de caixa" at bounding box center [83, 574] width 97 height 18
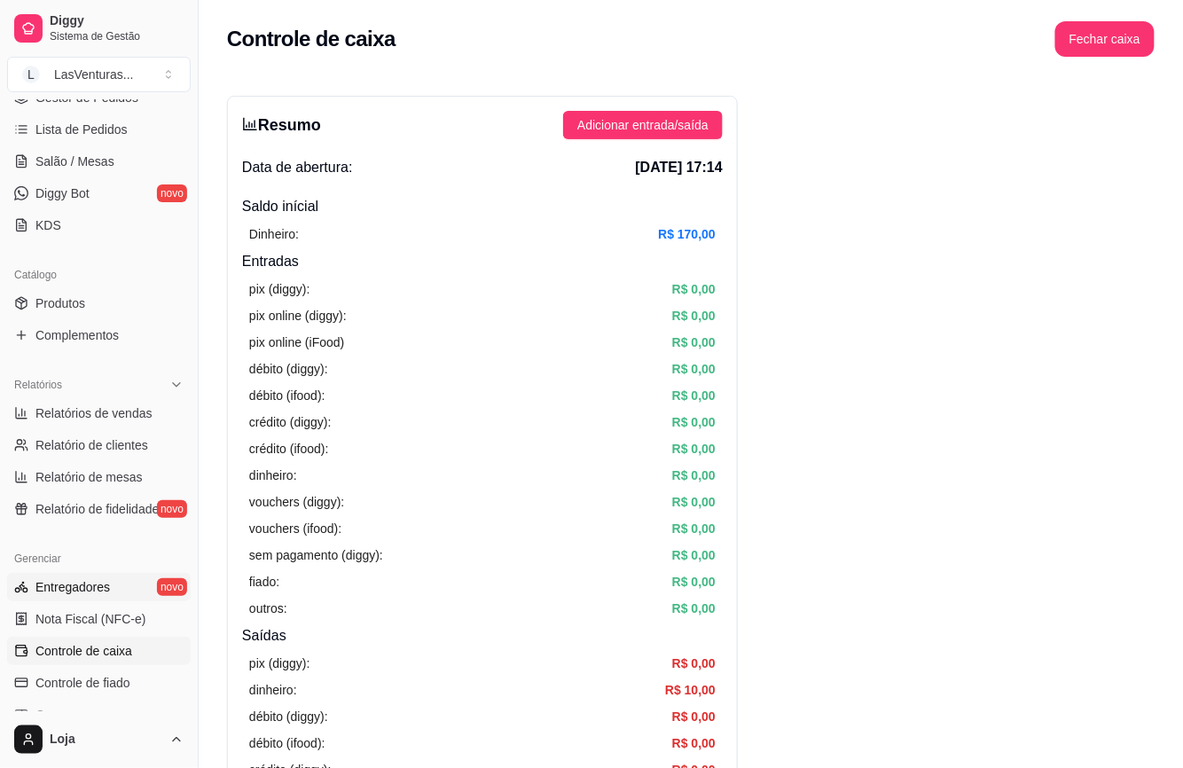
scroll to position [236, 0]
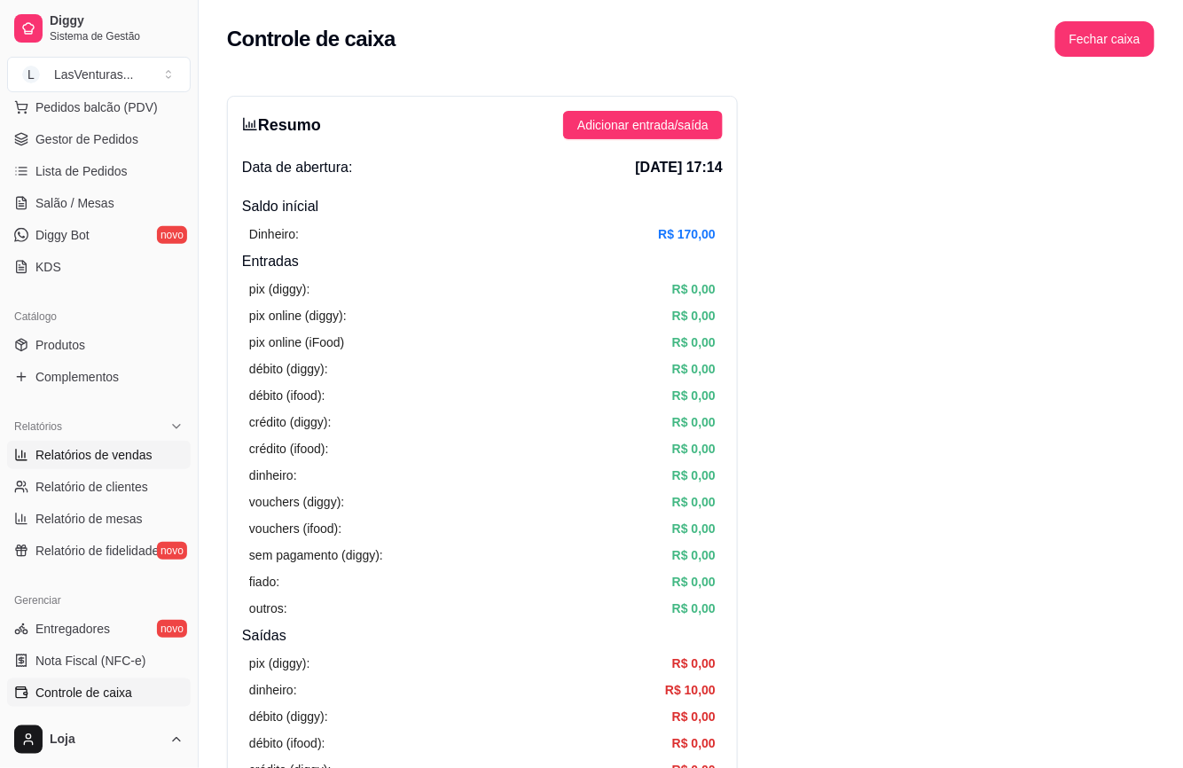
click at [117, 451] on span "Relatórios de vendas" at bounding box center [93, 455] width 117 height 18
select select "ALL"
select select "0"
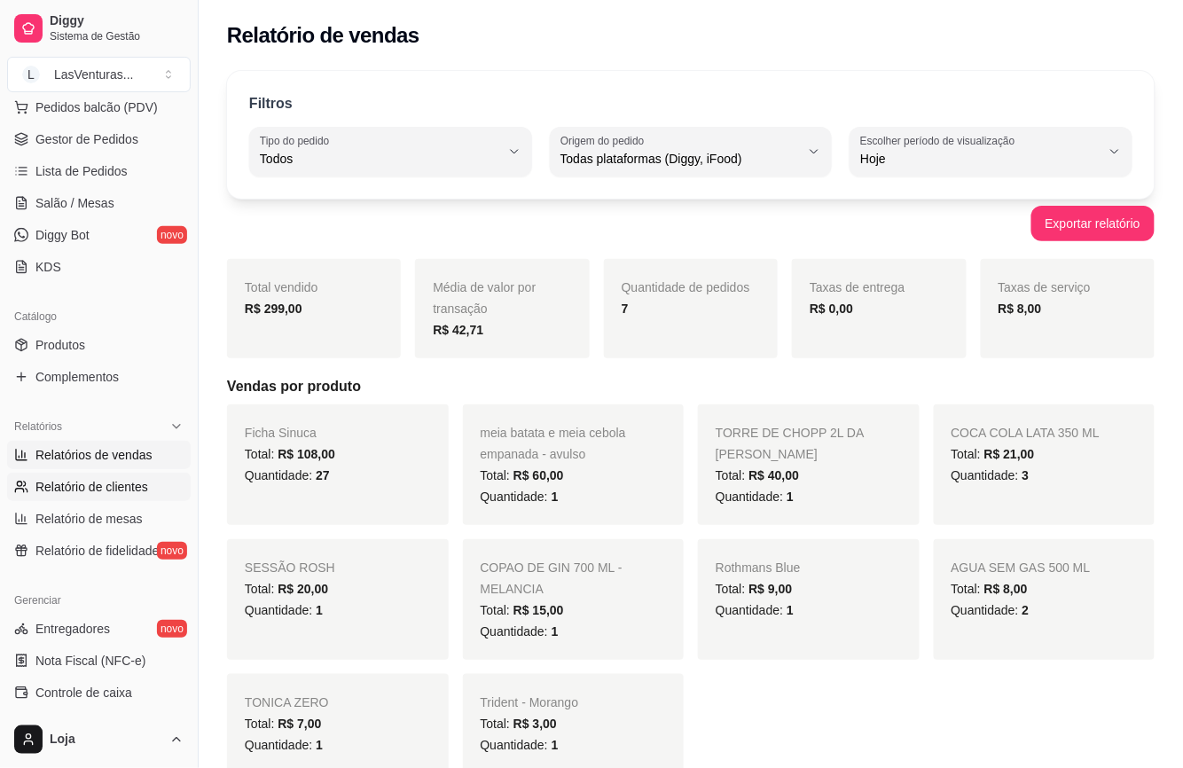
click at [55, 493] on span "Relatório de clientes" at bounding box center [91, 487] width 113 height 18
select select "30"
select select "HIGHEST_TOTAL_SPENT_WITH_ORDERS"
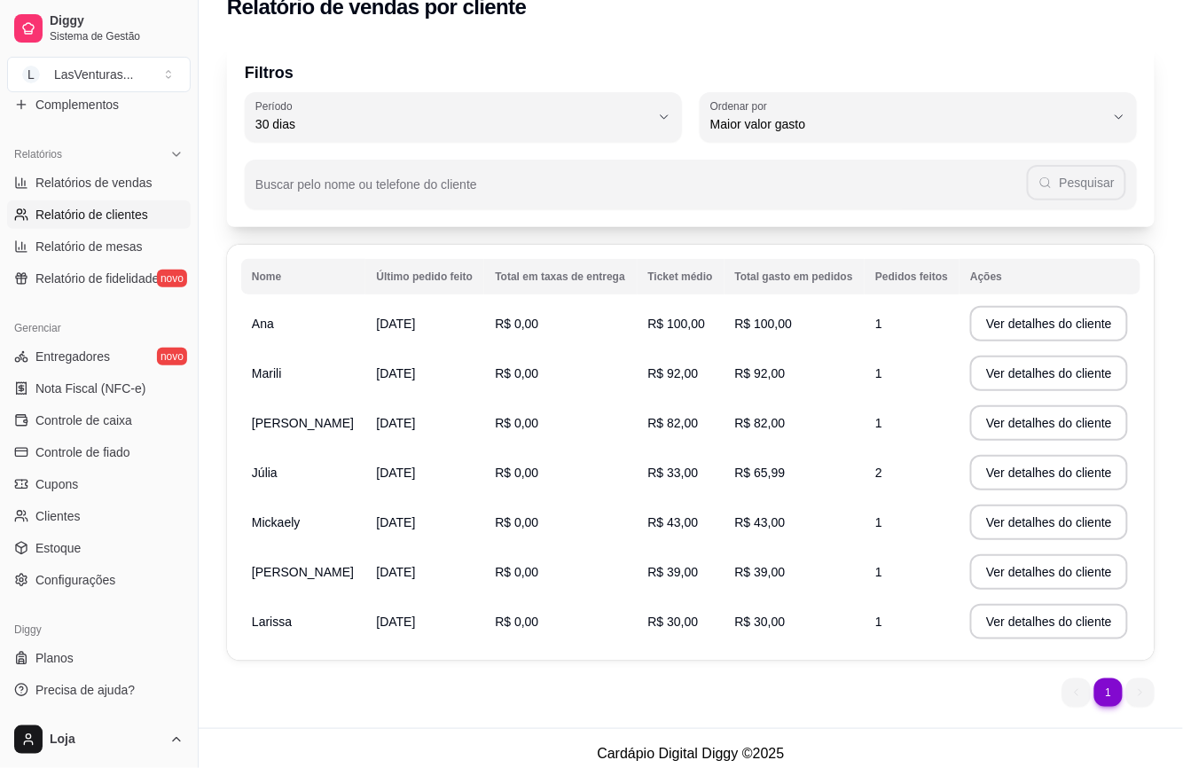
scroll to position [39, 0]
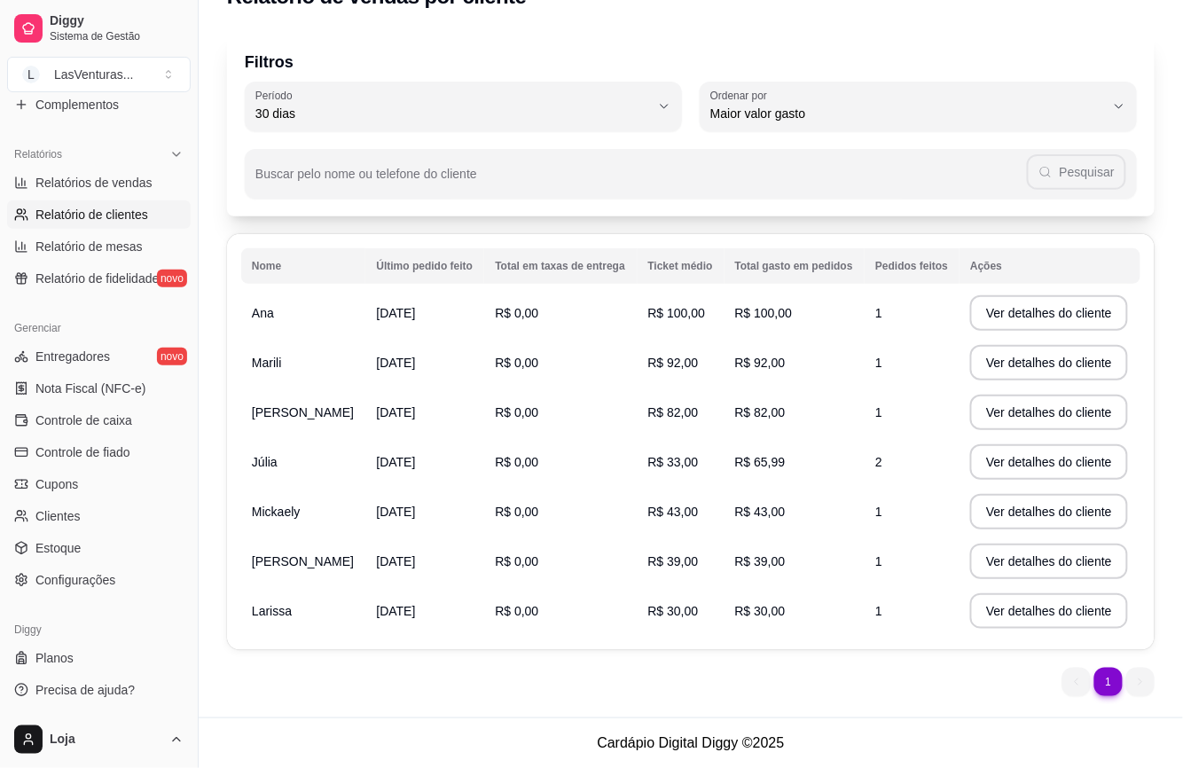
drag, startPoint x: 1033, startPoint y: 321, endPoint x: 1135, endPoint y: 426, distance: 146.1
click at [1135, 426] on td "Ver detalhes do cliente" at bounding box center [1049, 412] width 181 height 50
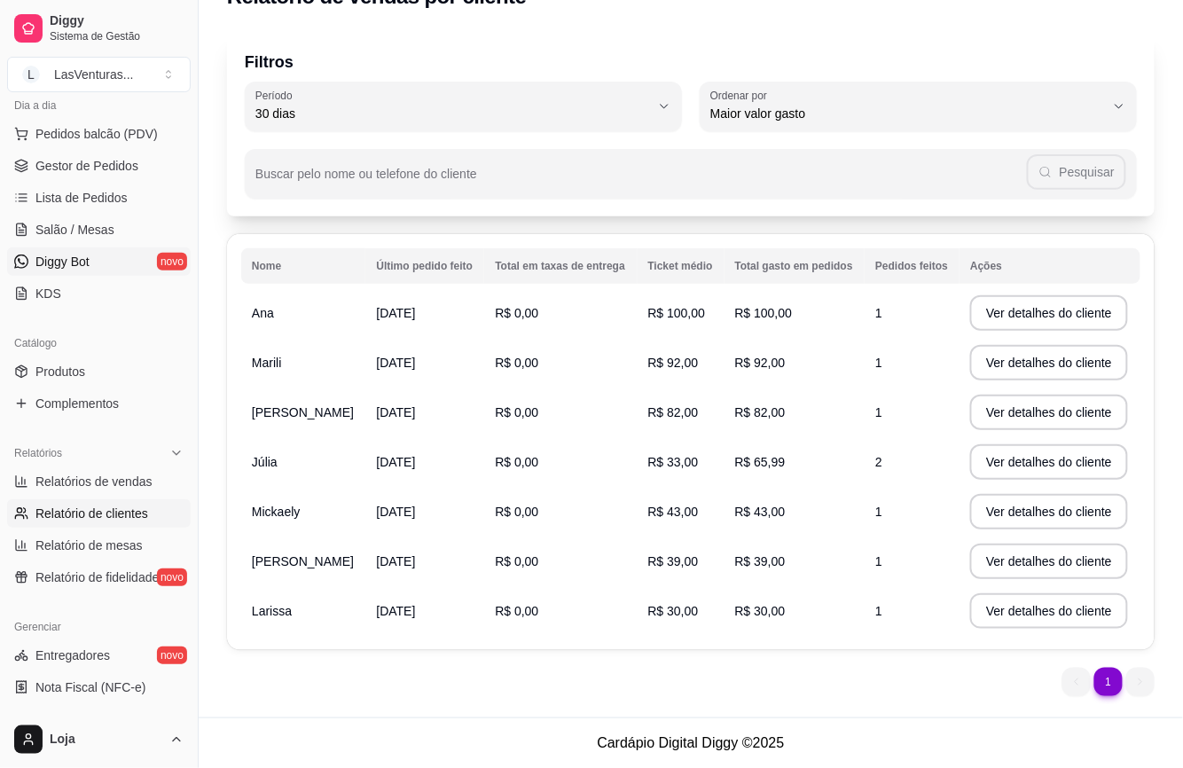
scroll to position [153, 0]
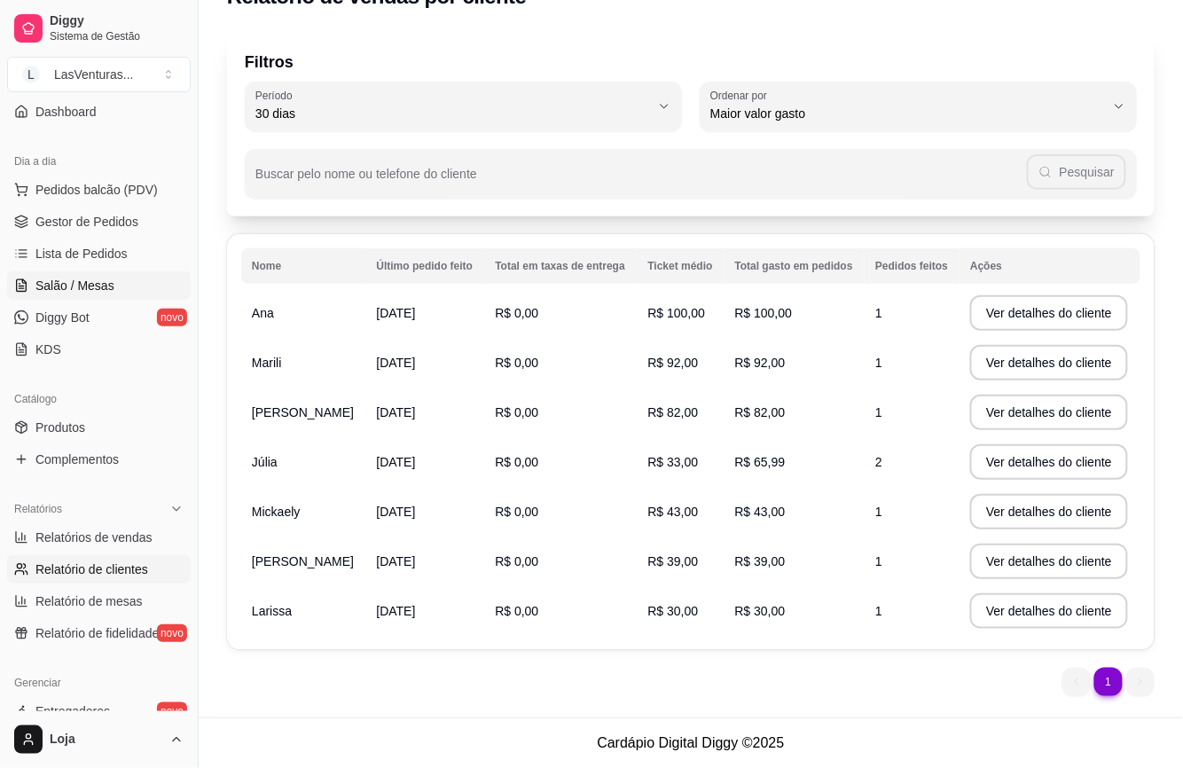
click at [54, 280] on span "Salão / Mesas" at bounding box center [74, 286] width 79 height 18
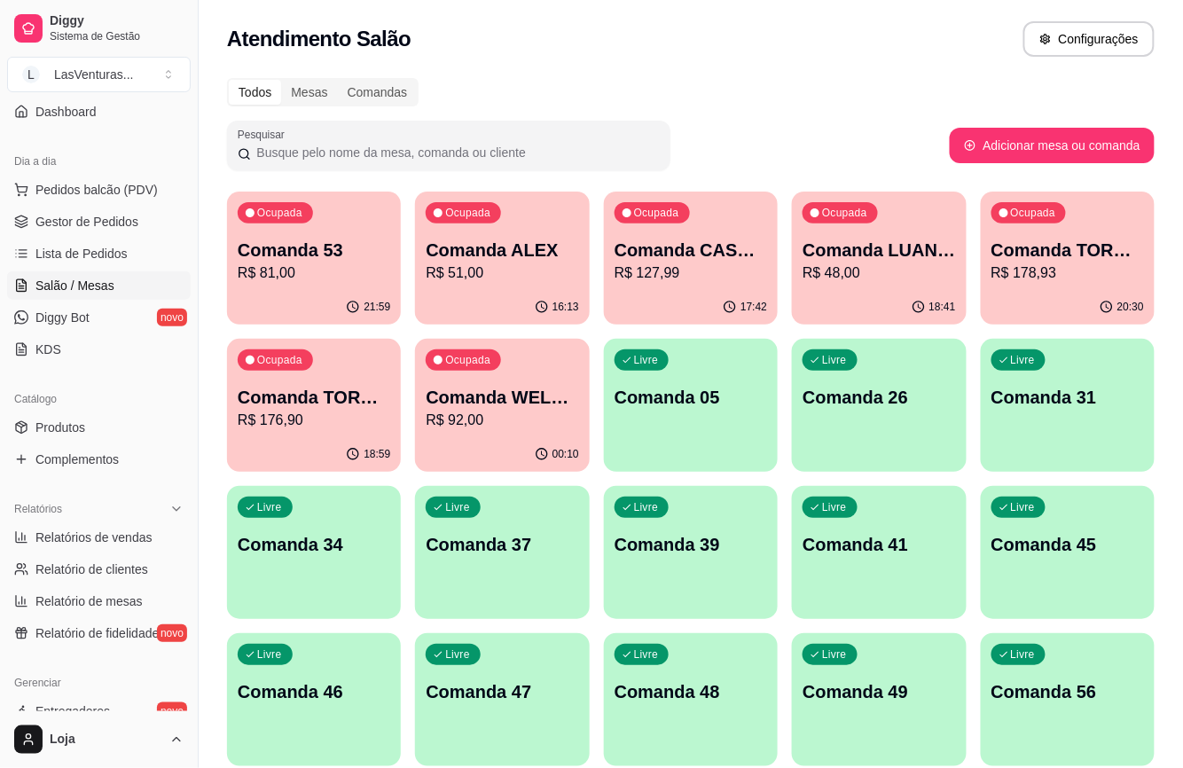
click at [7, 271] on link "Salão / Mesas" at bounding box center [99, 285] width 184 height 28
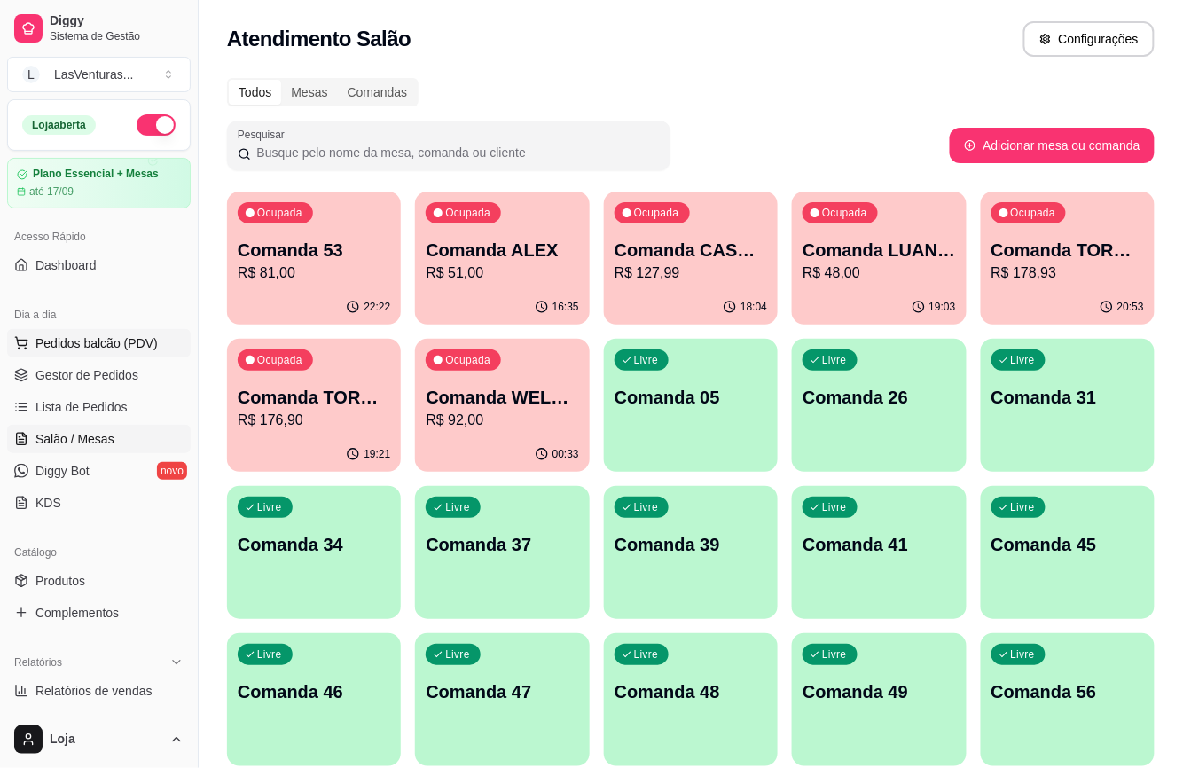
click at [87, 338] on span "Pedidos balcão (PDV)" at bounding box center [96, 343] width 122 height 18
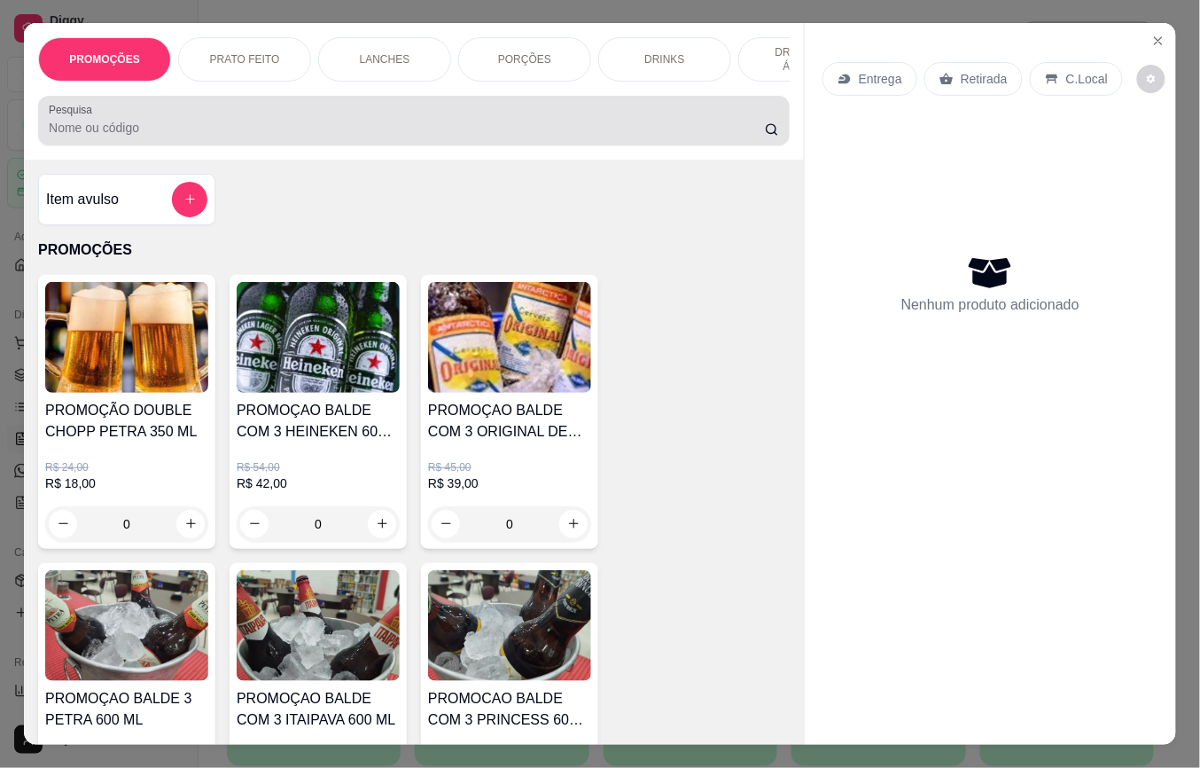
click at [185, 138] on div at bounding box center [414, 120] width 731 height 35
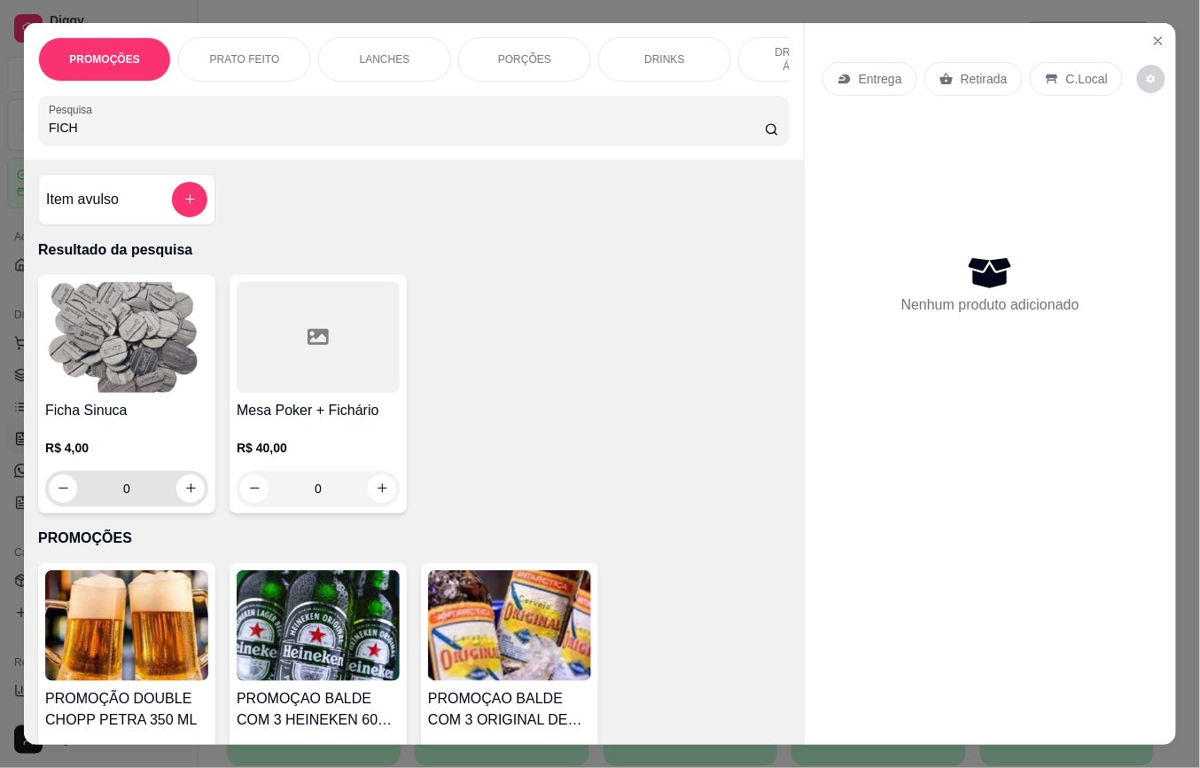
type input "FICH"
click at [143, 497] on input "0" at bounding box center [126, 488] width 99 height 35
type input "2"
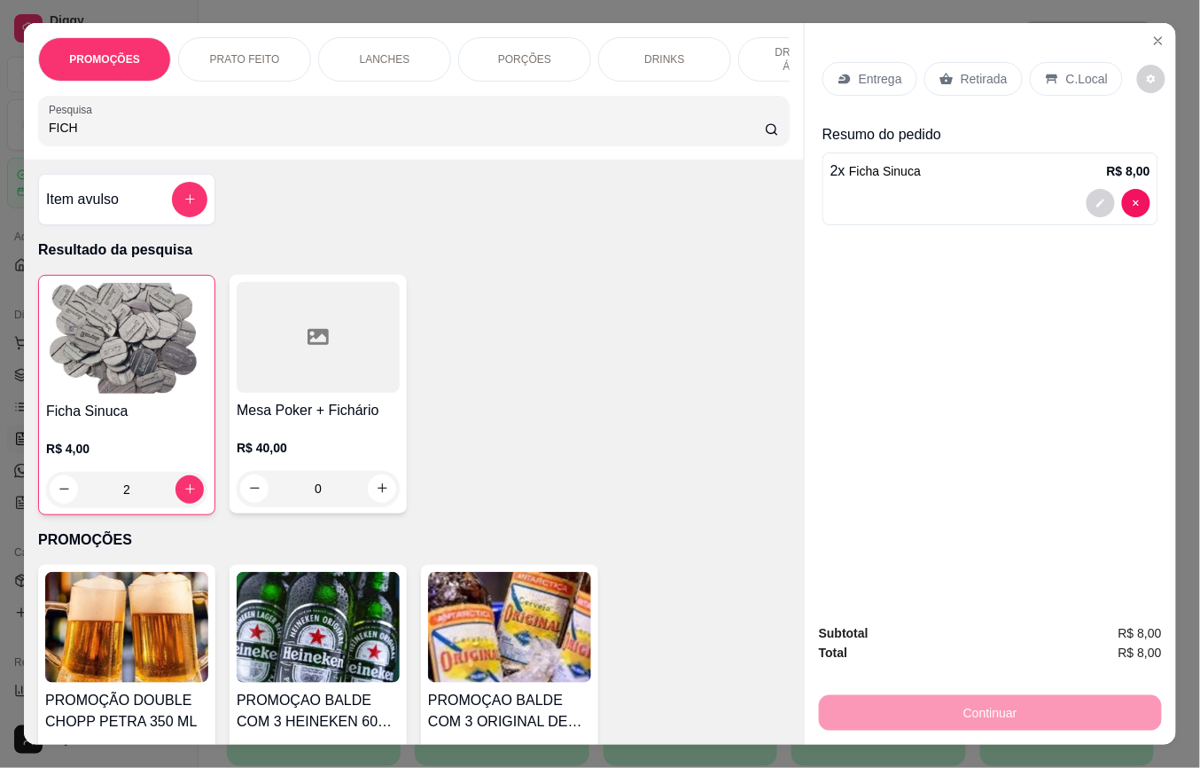
type input "2"
click at [989, 74] on p "Retirada" at bounding box center [984, 79] width 47 height 18
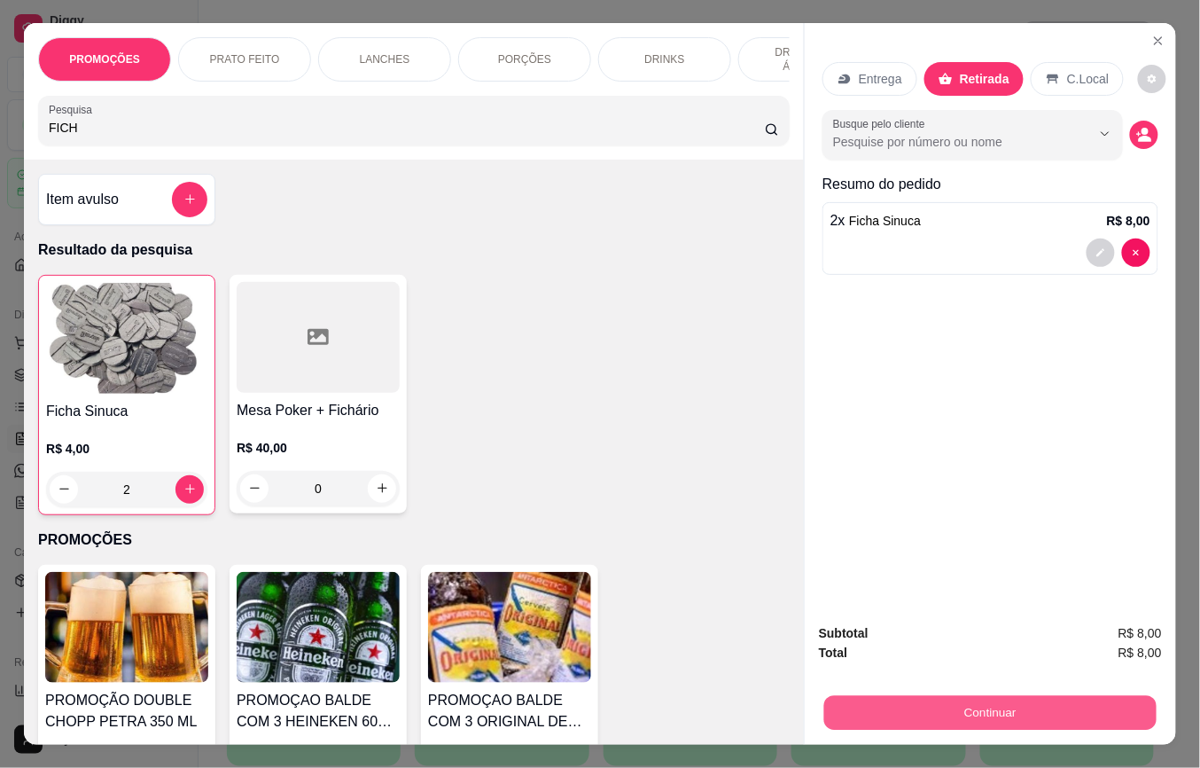
click at [878, 699] on button "Continuar" at bounding box center [991, 713] width 332 height 35
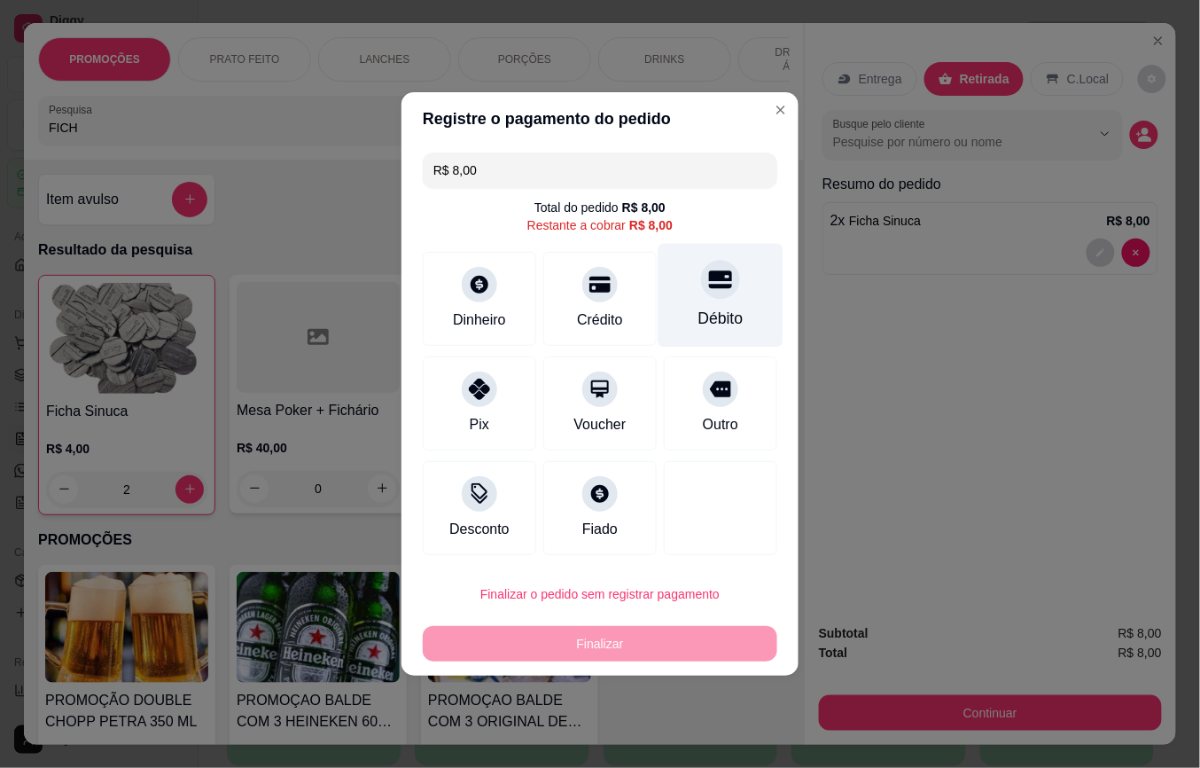
click at [716, 293] on div at bounding box center [720, 279] width 39 height 39
type input "R$ 0,00"
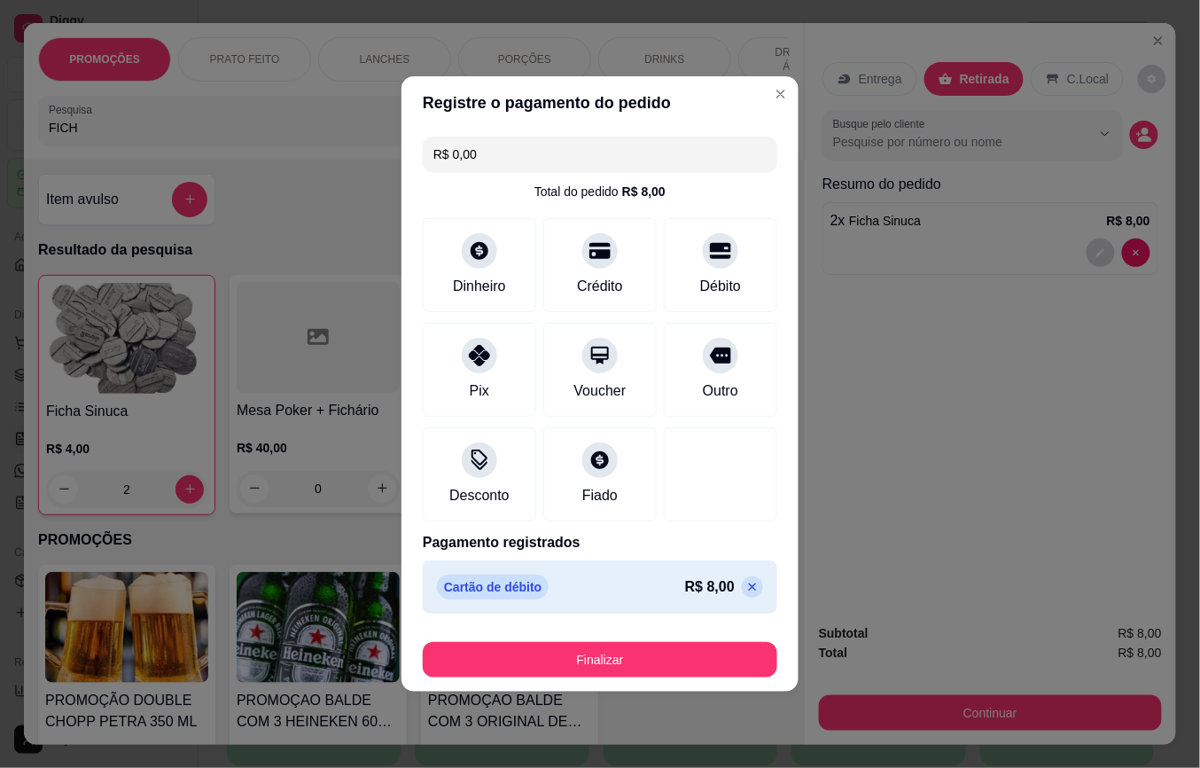
click at [596, 679] on footer "Finalizar" at bounding box center [600, 656] width 397 height 71
click at [587, 667] on button "Finalizar" at bounding box center [600, 659] width 355 height 35
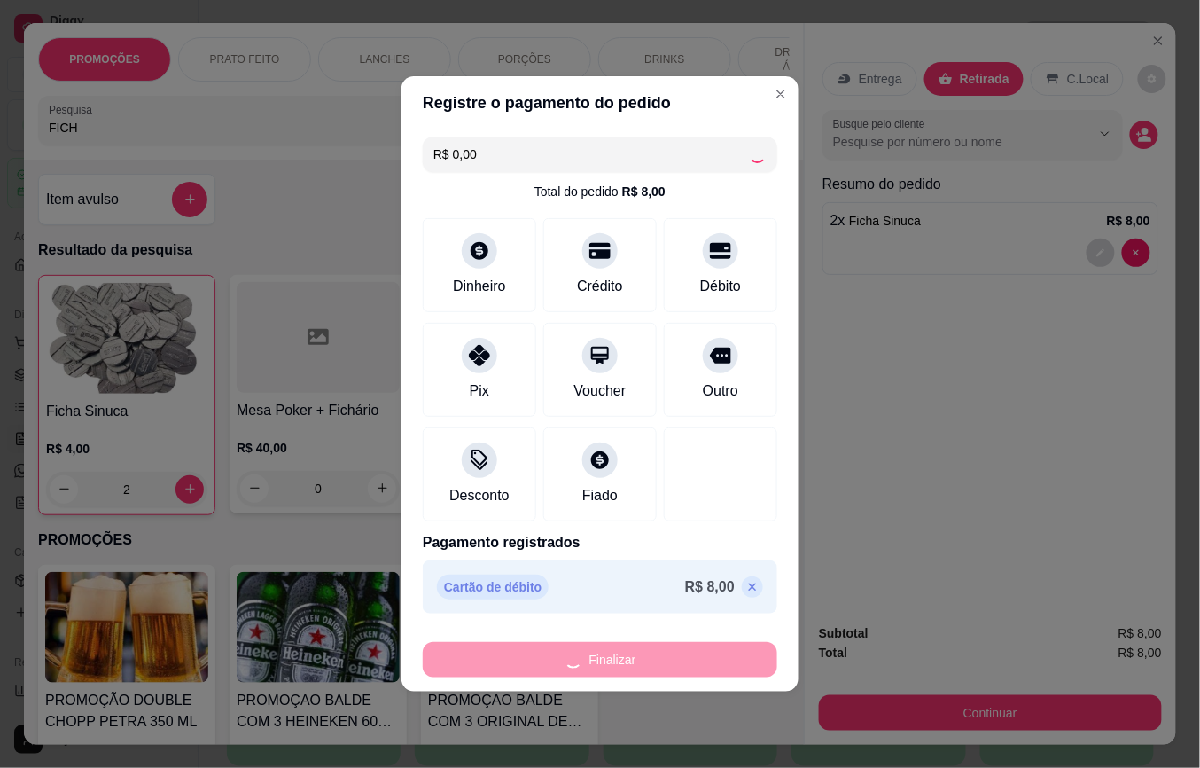
type input "0"
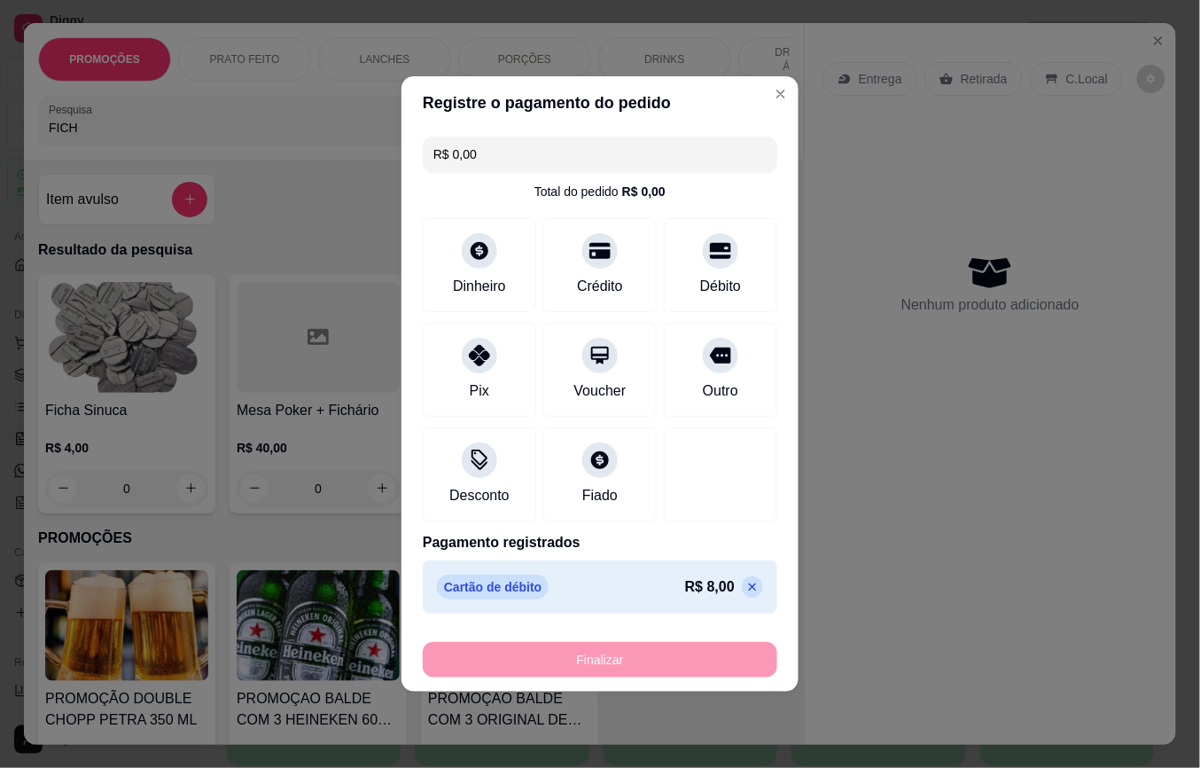
type input "-R$ 8,00"
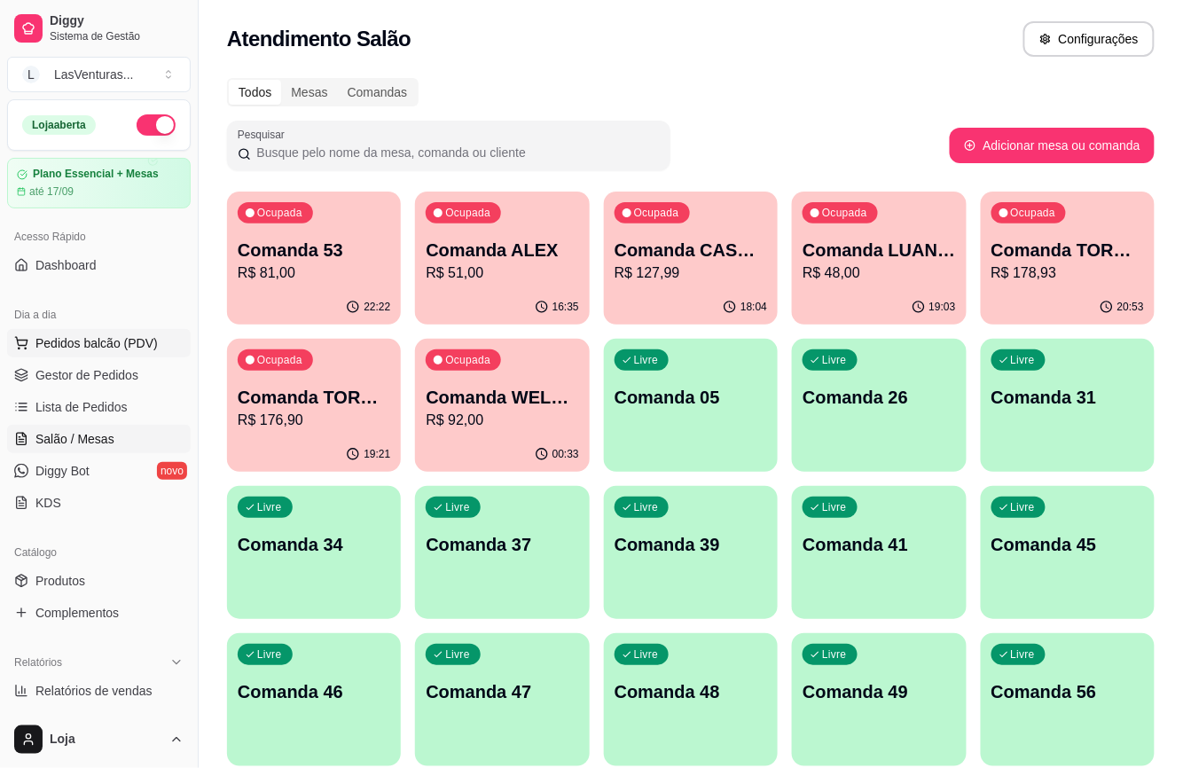
click at [110, 338] on span "Pedidos balcão (PDV)" at bounding box center [96, 343] width 122 height 18
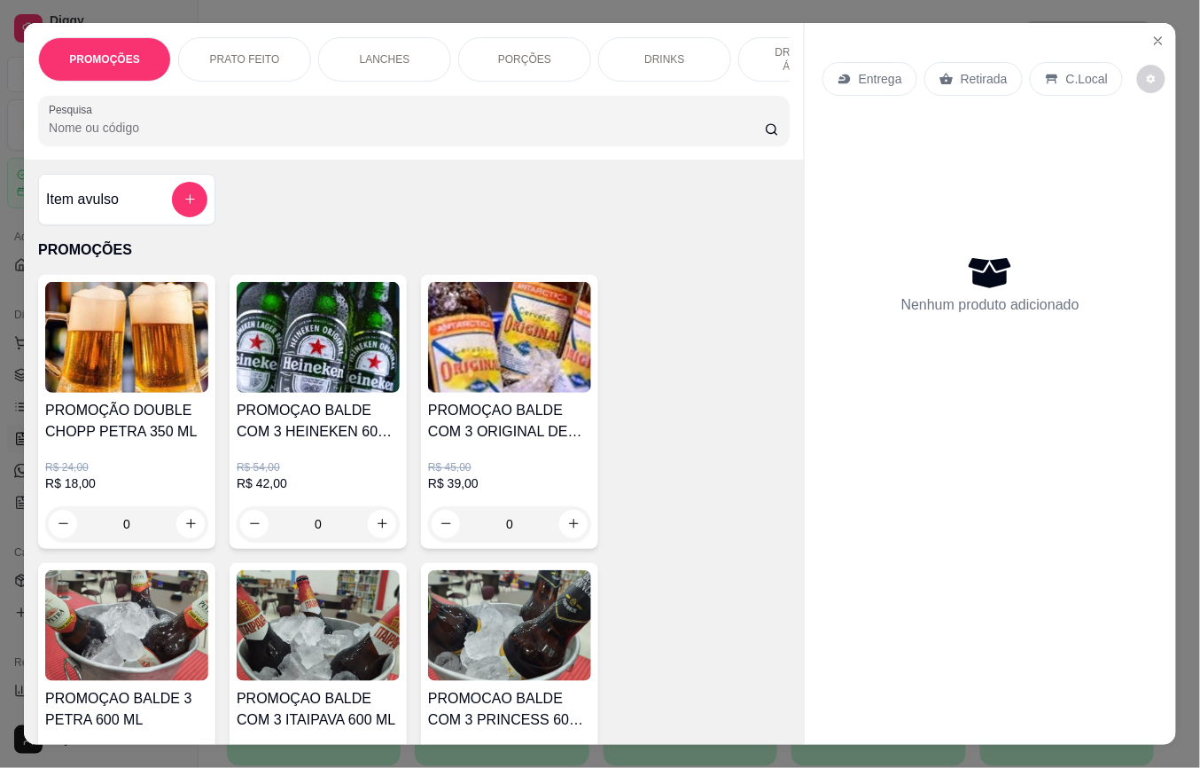
click at [117, 137] on input "Pesquisa" at bounding box center [407, 128] width 716 height 18
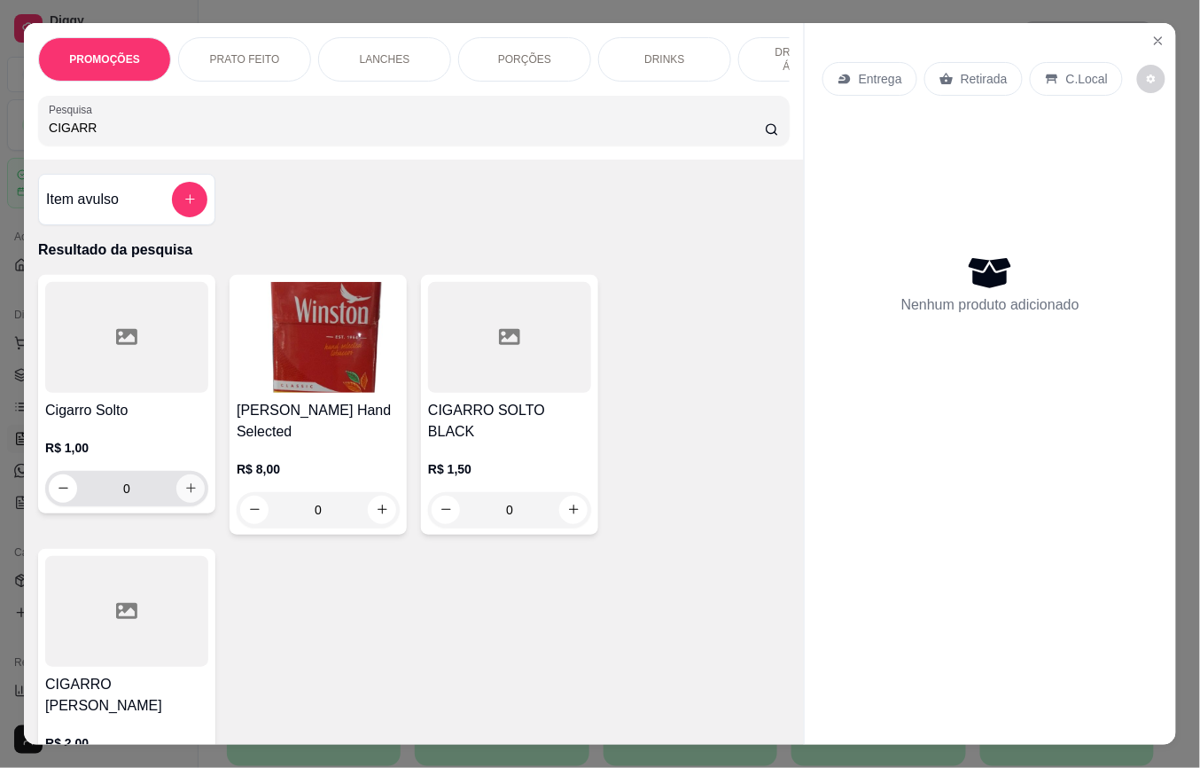
type input "CIGARR"
click at [184, 493] on icon "increase-product-quantity" at bounding box center [190, 487] width 13 height 13
type input "1"
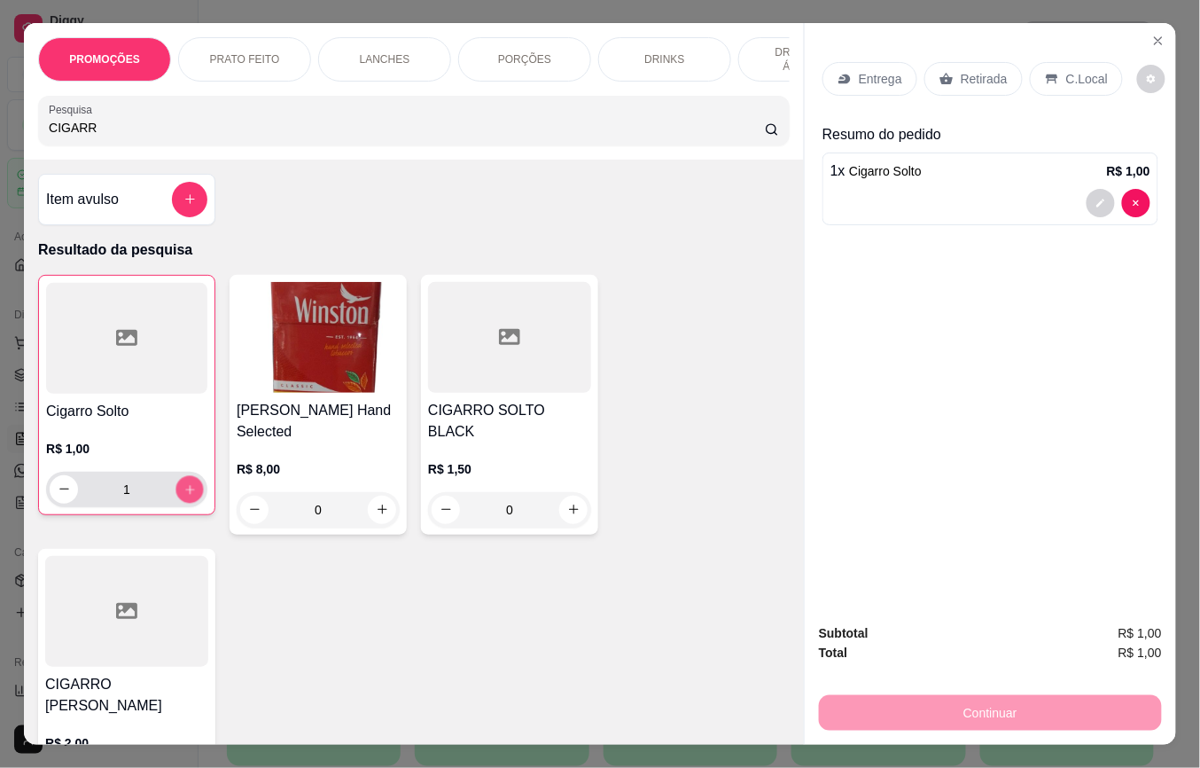
click at [184, 493] on icon "increase-product-quantity" at bounding box center [190, 489] width 13 height 13
type input "2"
click at [976, 70] on p "Retirada" at bounding box center [984, 79] width 47 height 18
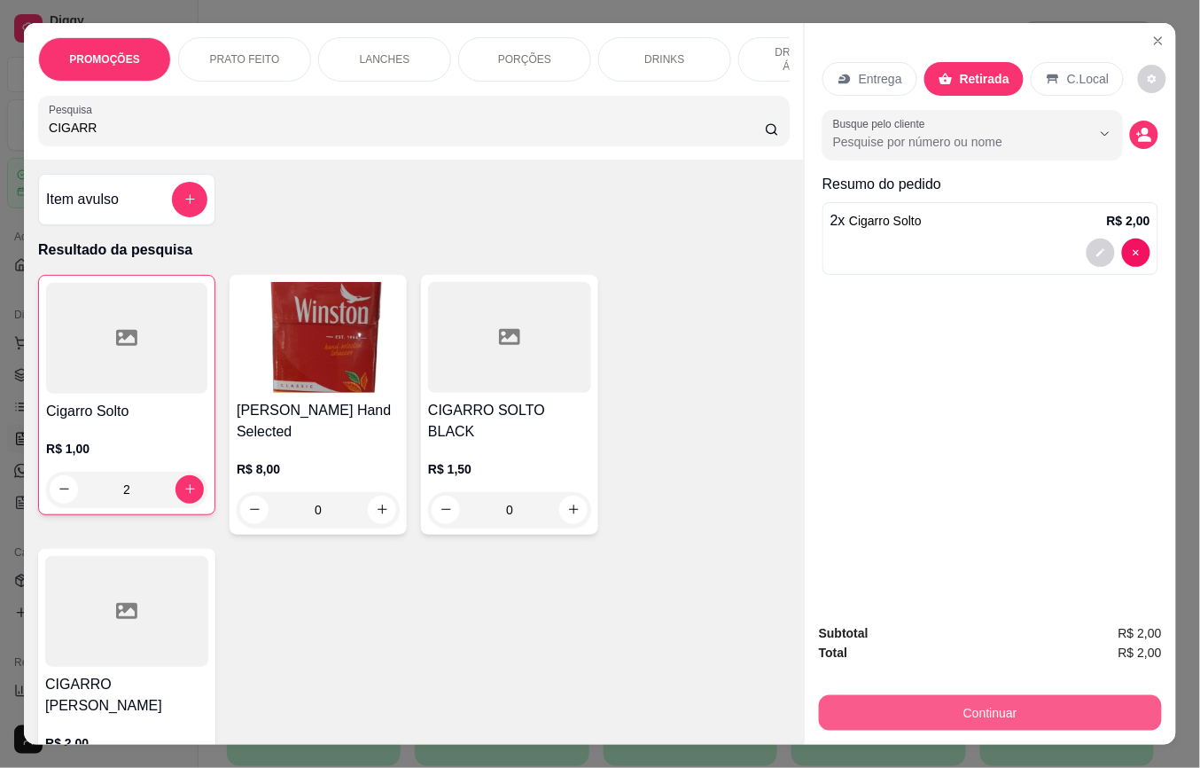
click at [919, 699] on button "Continuar" at bounding box center [990, 712] width 343 height 35
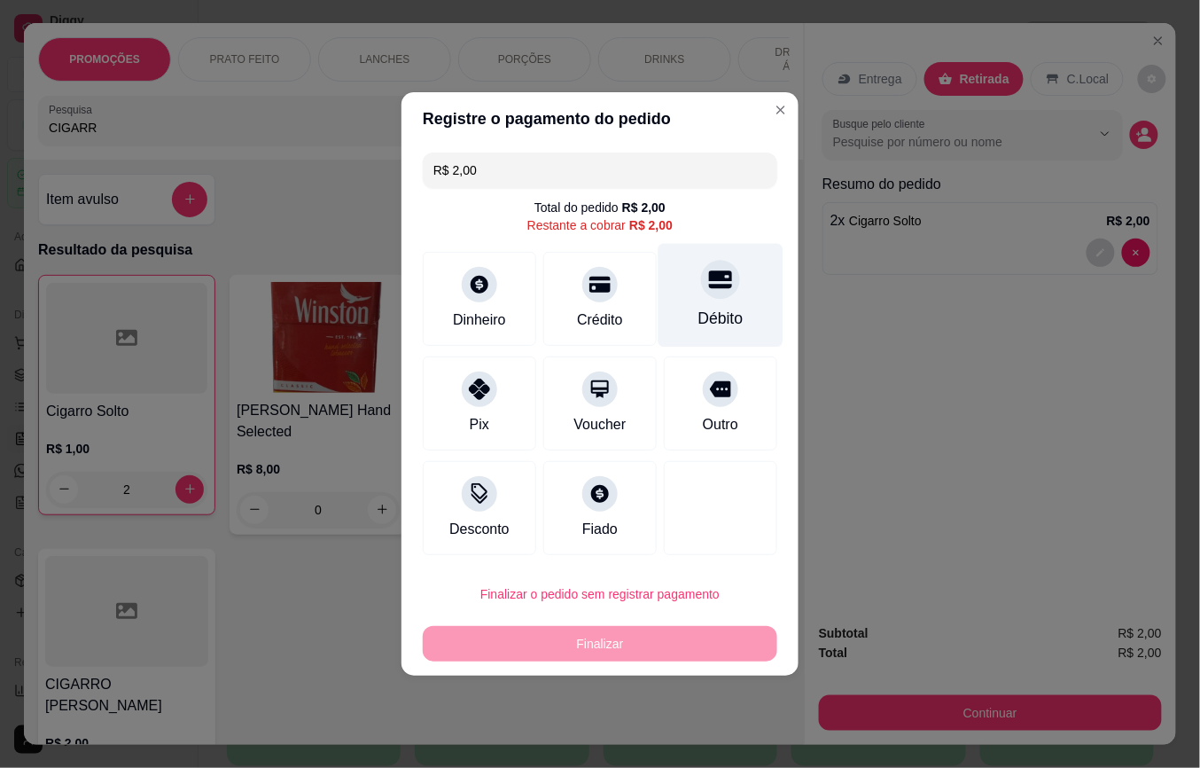
click at [710, 285] on icon at bounding box center [720, 280] width 23 height 18
type input "R$ 0,00"
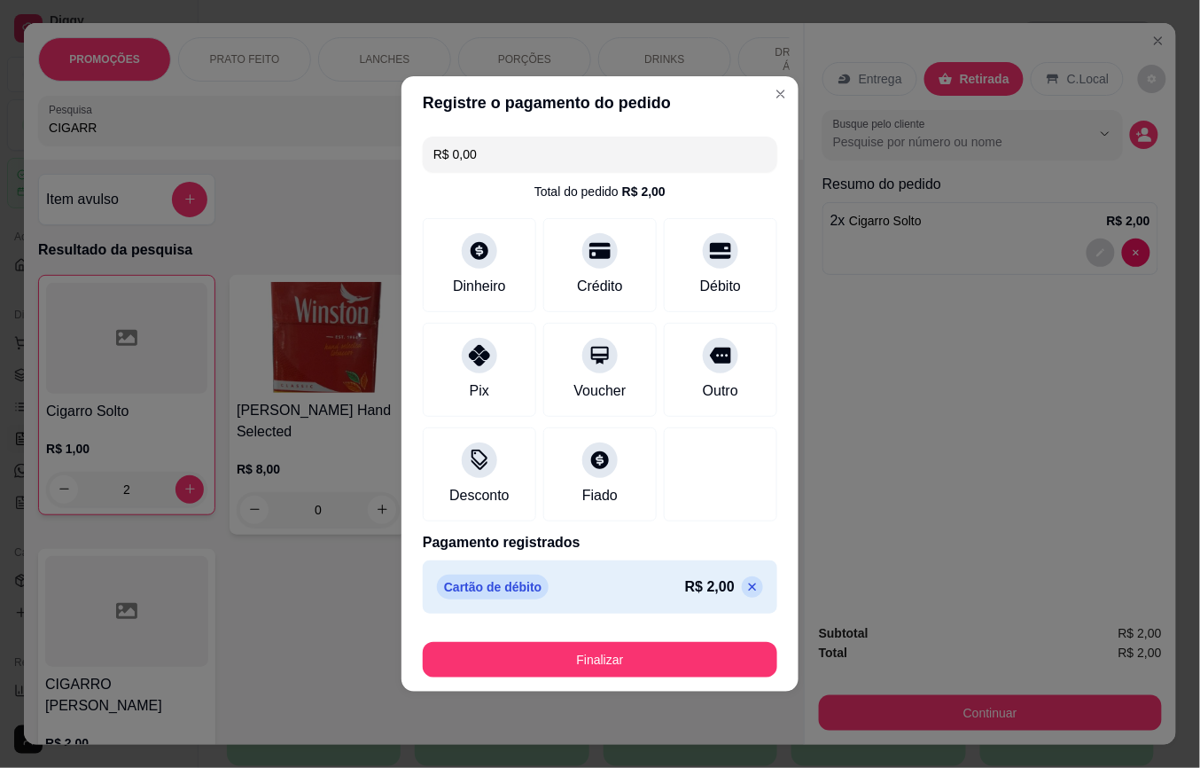
drag, startPoint x: 646, startPoint y: 642, endPoint x: 646, endPoint y: 660, distance: 17.7
click at [646, 645] on div "Finalizar" at bounding box center [600, 656] width 355 height 43
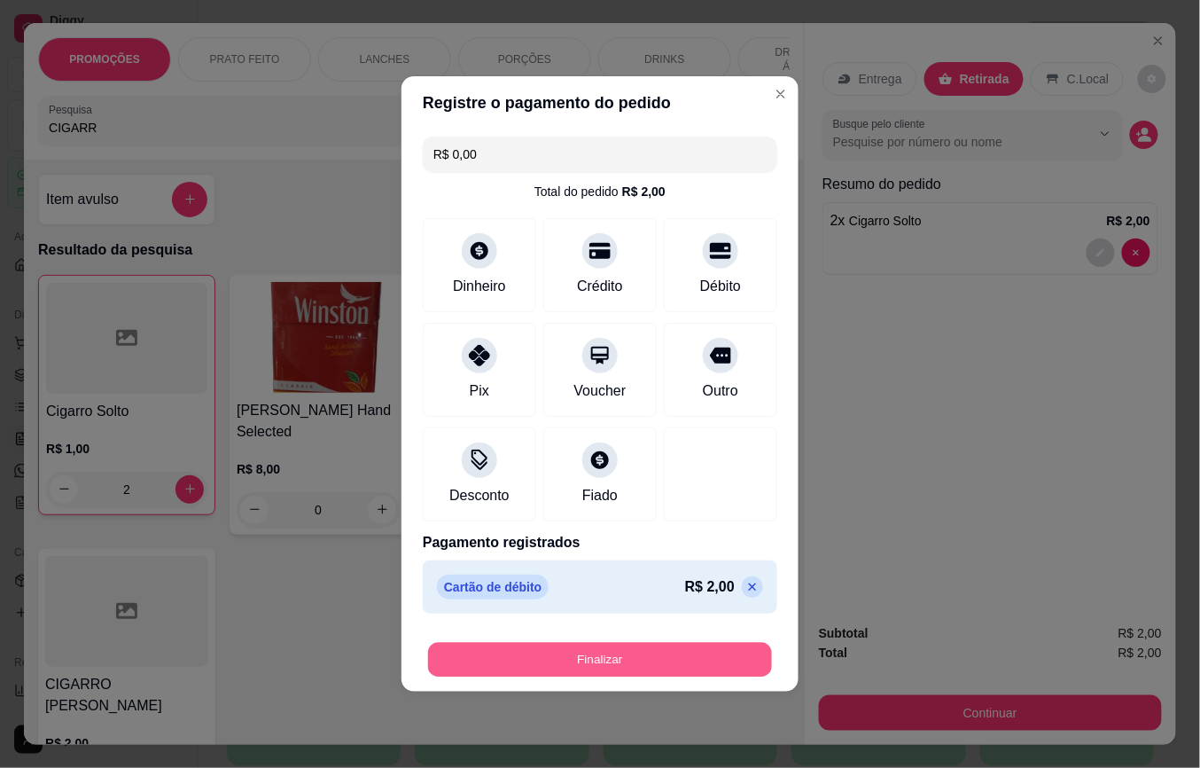
click at [651, 661] on button "Finalizar" at bounding box center [600, 660] width 344 height 35
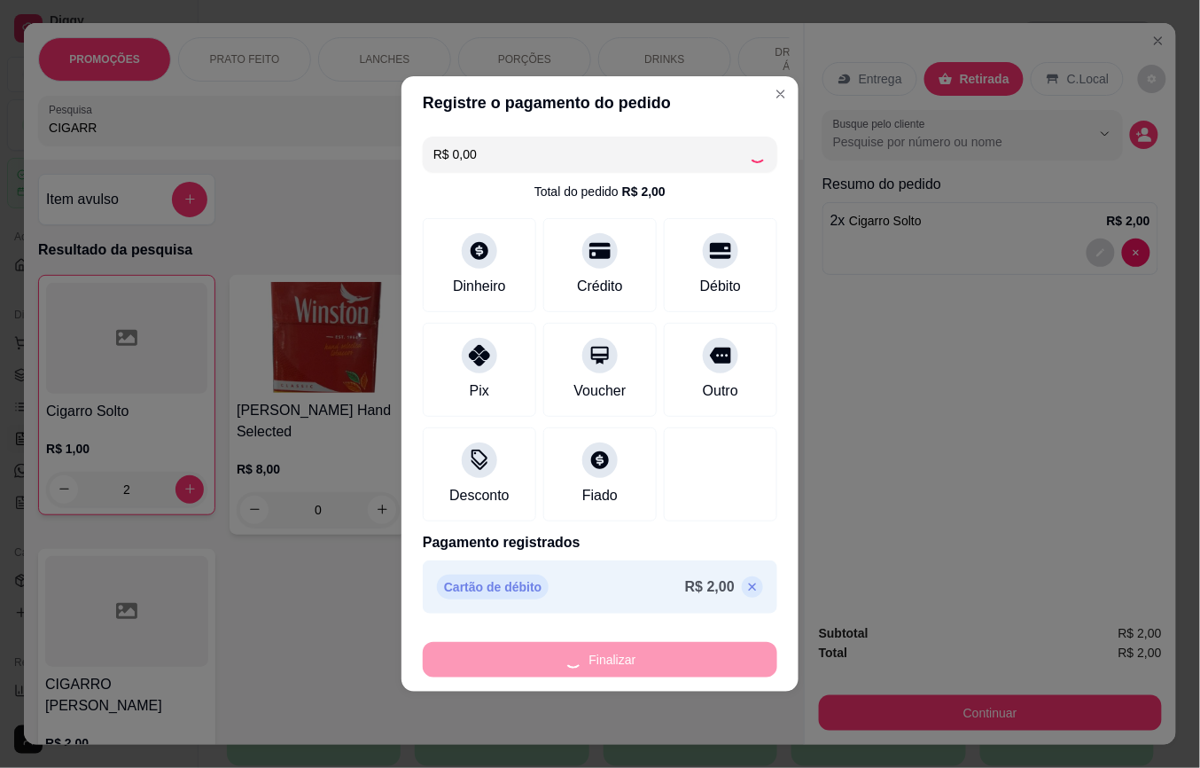
type input "0"
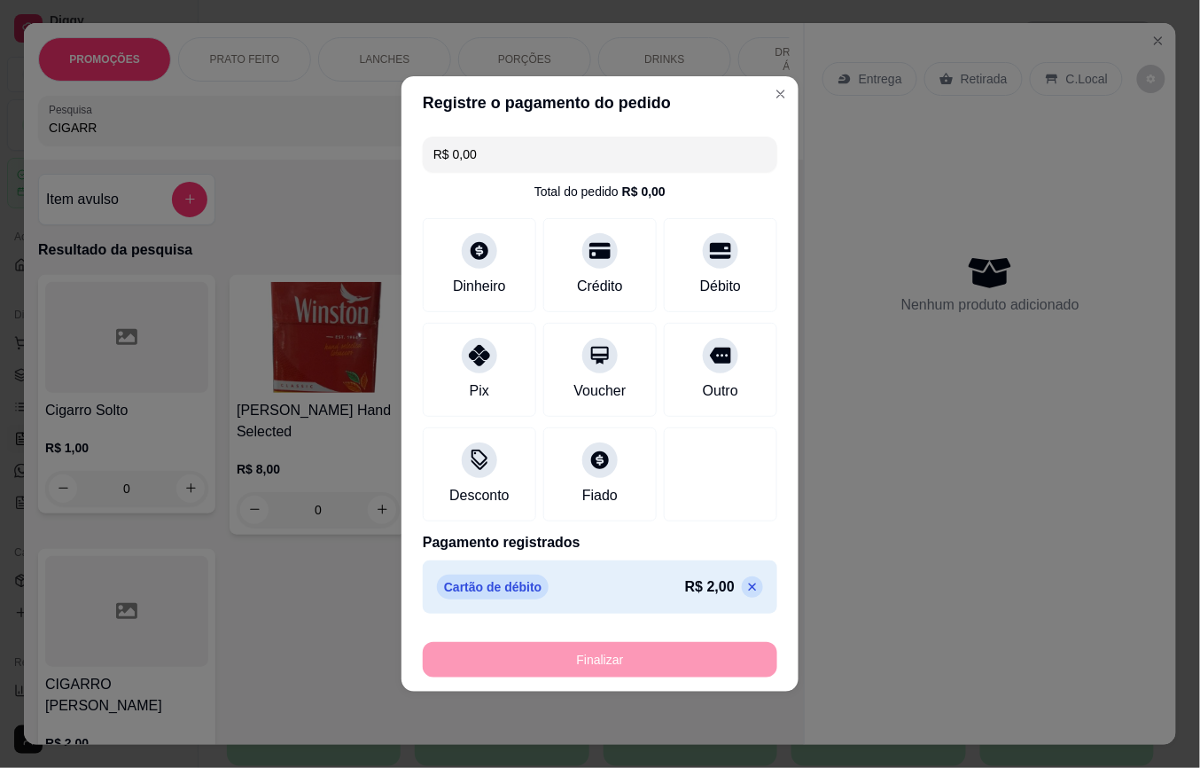
type input "-R$ 2,00"
